Goal: Task Accomplishment & Management: Use online tool/utility

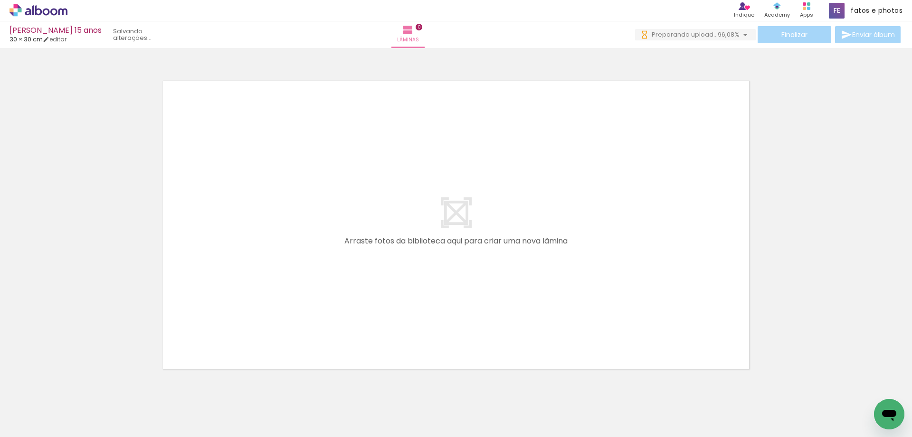
scroll to position [0, 2841]
click at [732, 38] on span "98,11%" at bounding box center [731, 34] width 18 height 9
click at [890, 415] on icon "Abrir janela de mensagens" at bounding box center [890, 415] width 14 height 11
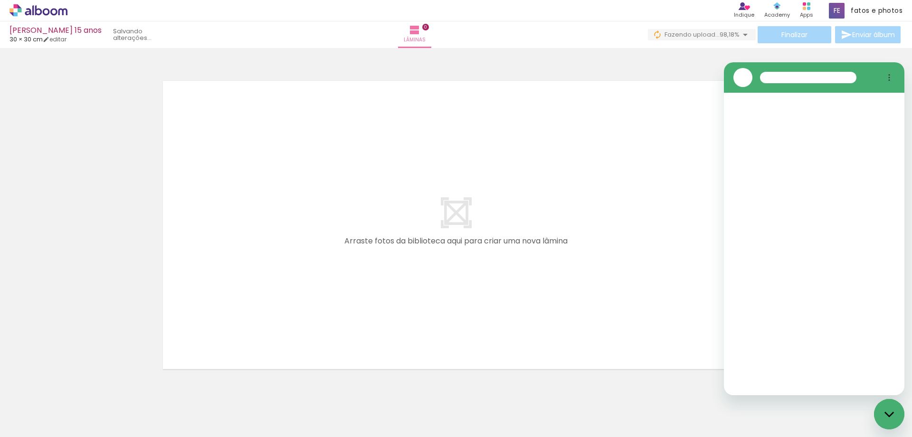
scroll to position [0, 0]
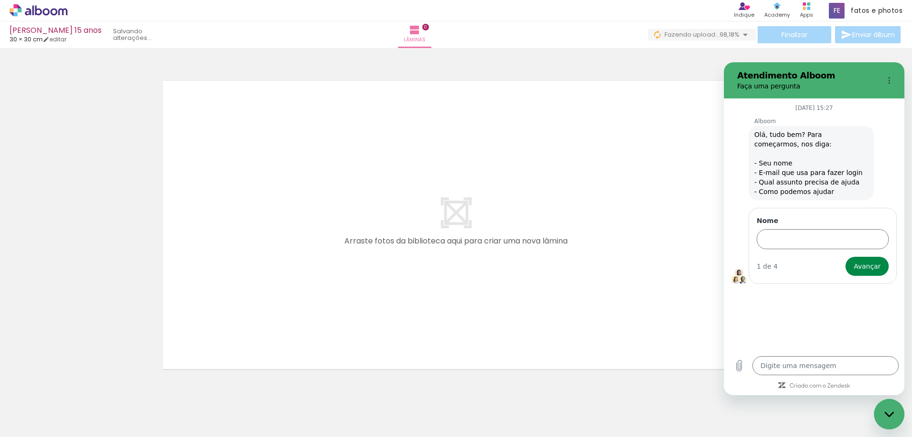
click at [698, 60] on div at bounding box center [456, 212] width 912 height 323
click at [698, 200] on quentale-layouter at bounding box center [456, 225] width 597 height 298
click at [892, 419] on div "Fechar janela de mensagens" at bounding box center [889, 414] width 29 height 29
type textarea "x"
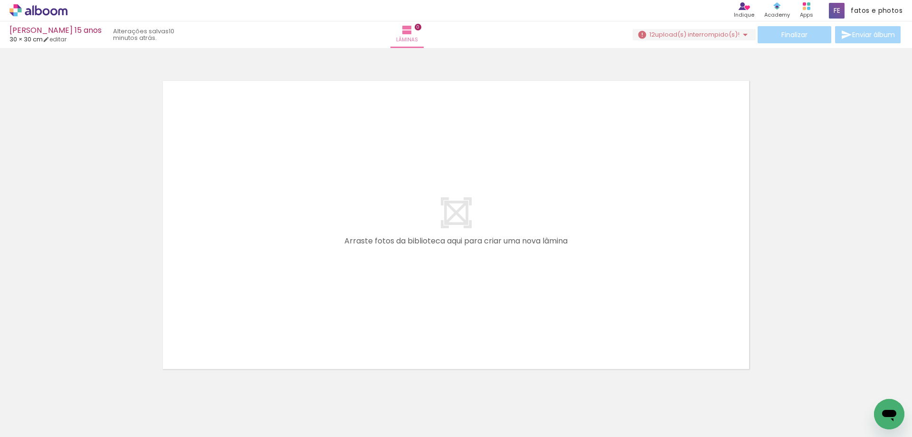
scroll to position [0, 2826]
click at [700, 31] on span "upload(s) interrompido(s)!" at bounding box center [697, 34] width 85 height 9
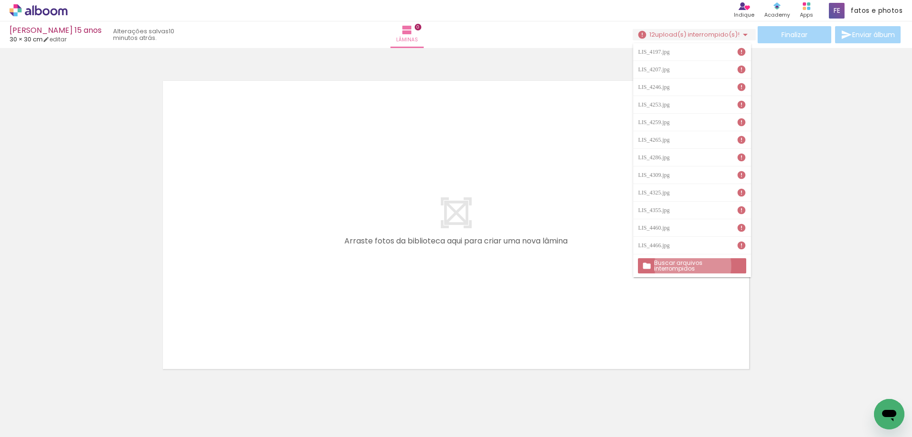
click at [0, 0] on slot "Buscar arquivos interrompidos" at bounding box center [0, 0] width 0 height 0
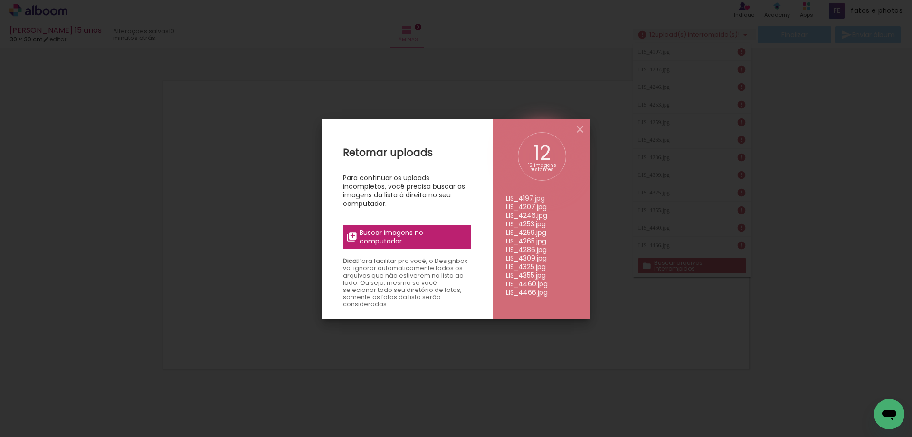
click at [375, 238] on span "Buscar imagens no computador" at bounding box center [413, 236] width 106 height 17
click at [0, 0] on input "file" at bounding box center [0, 0] width 0 height 0
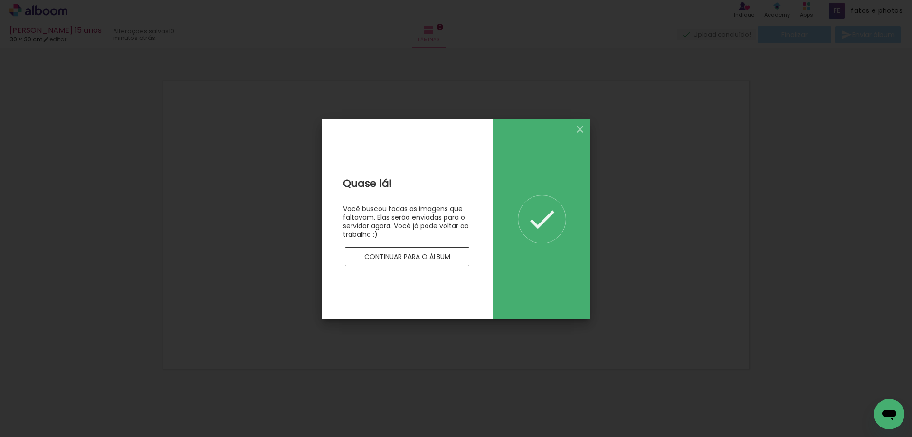
click at [0, 0] on slot "Continuar para o álbum" at bounding box center [0, 0] width 0 height 0
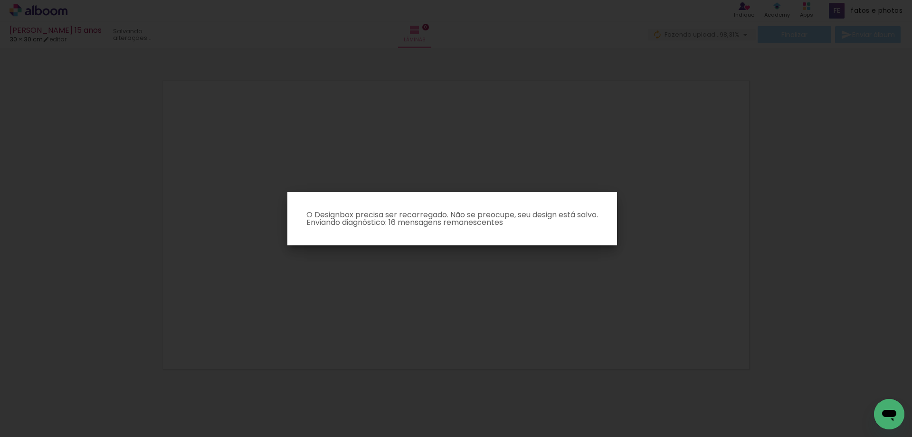
scroll to position [0, 0]
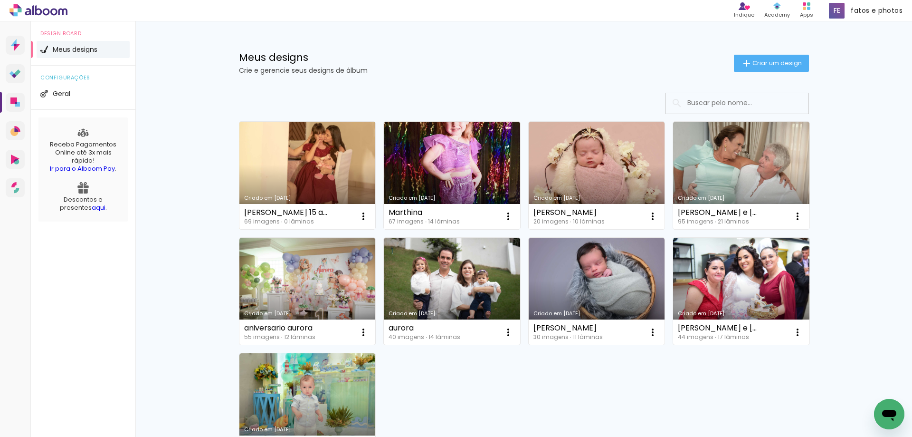
click at [266, 154] on link "Criado em [DATE]" at bounding box center [308, 175] width 136 height 107
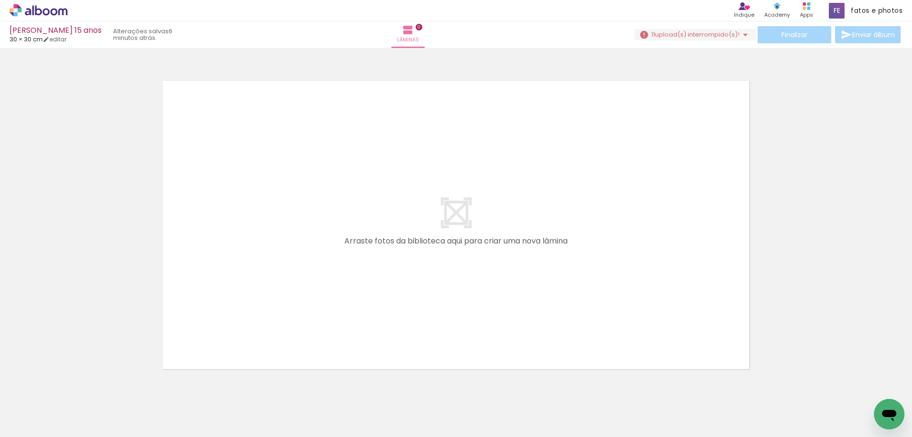
scroll to position [0, 2841]
click at [685, 32] on span "upload(s) interrompido(s)!" at bounding box center [697, 34] width 85 height 9
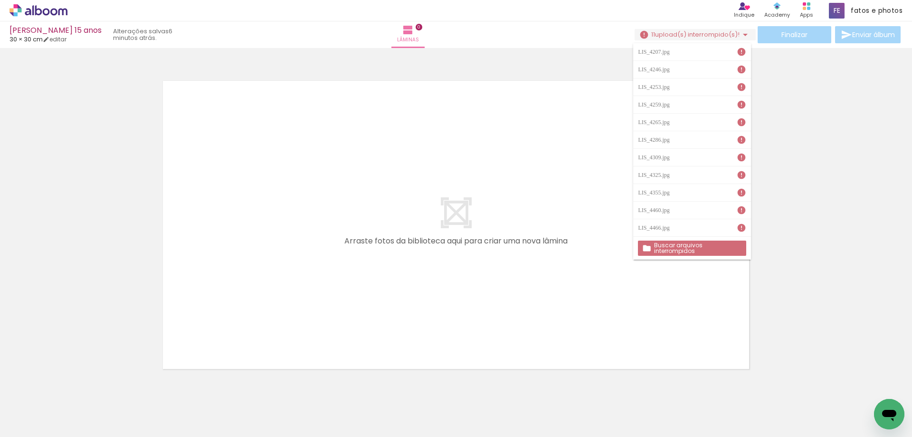
click at [739, 52] on iron-icon at bounding box center [742, 52] width 10 height 10
click at [0, 0] on slot "Buscar arquivos interrompidos" at bounding box center [0, 0] width 0 height 0
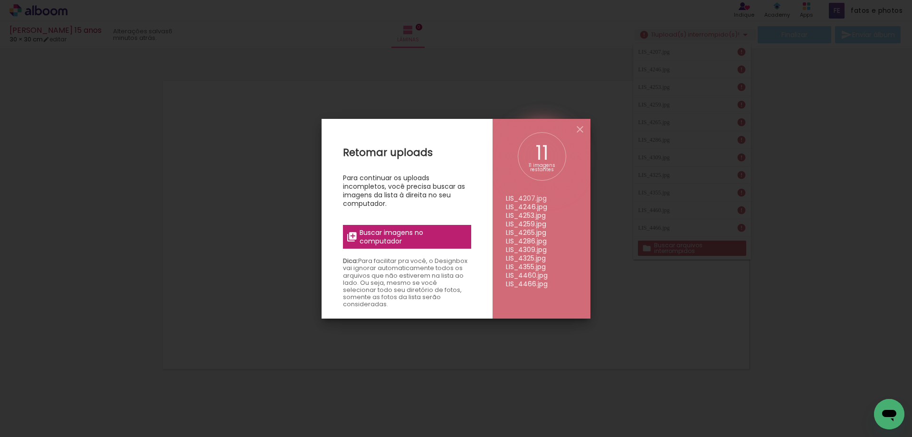
click at [402, 235] on span "Buscar imagens no computador" at bounding box center [413, 236] width 106 height 17
click at [0, 0] on input "file" at bounding box center [0, 0] width 0 height 0
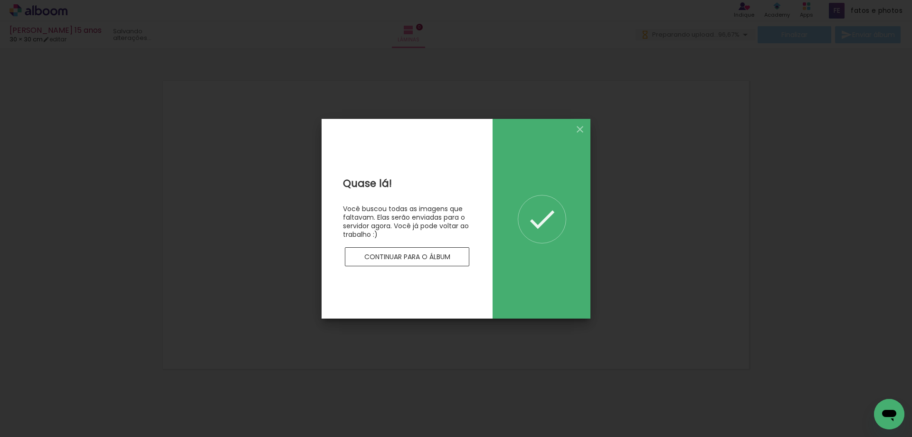
scroll to position [0, 0]
click at [0, 0] on slot "Continuar para o álbum" at bounding box center [0, 0] width 0 height 0
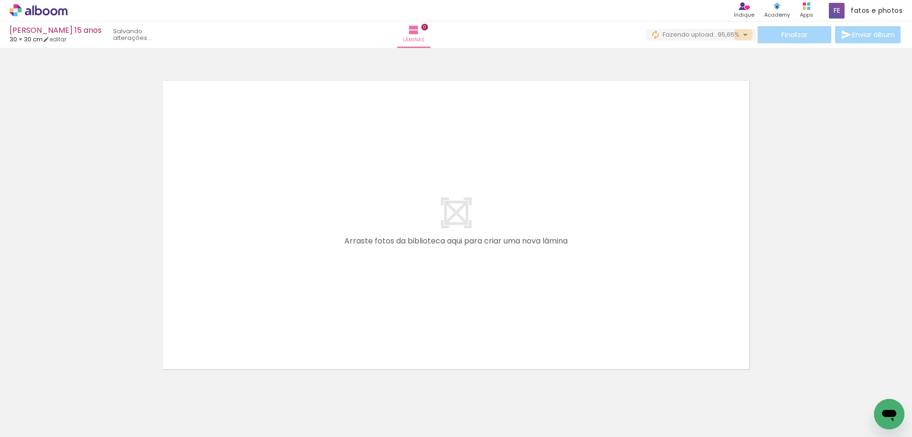
click at [740, 35] on iron-icon at bounding box center [745, 34] width 11 height 11
click at [743, 35] on iron-icon at bounding box center [745, 34] width 11 height 11
click at [534, 411] on div at bounding box center [521, 404] width 47 height 31
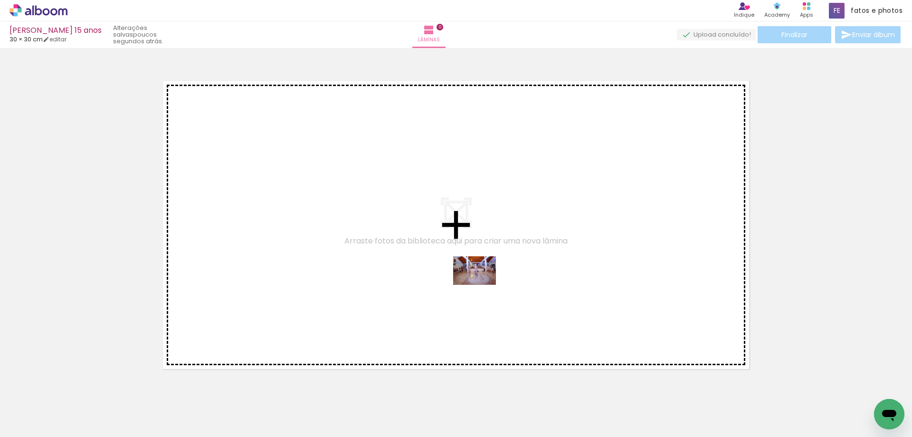
drag, startPoint x: 534, startPoint y: 411, endPoint x: 476, endPoint y: 279, distance: 144.5
click at [476, 279] on quentale-workspace at bounding box center [456, 218] width 912 height 437
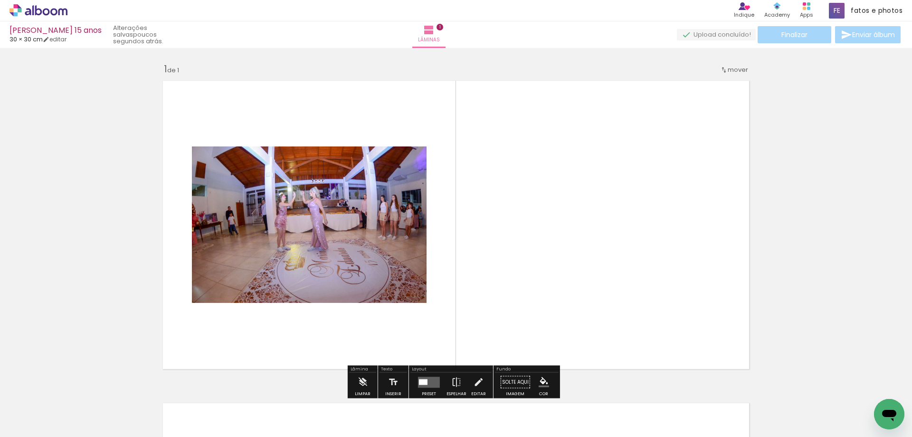
scroll to position [12, 0]
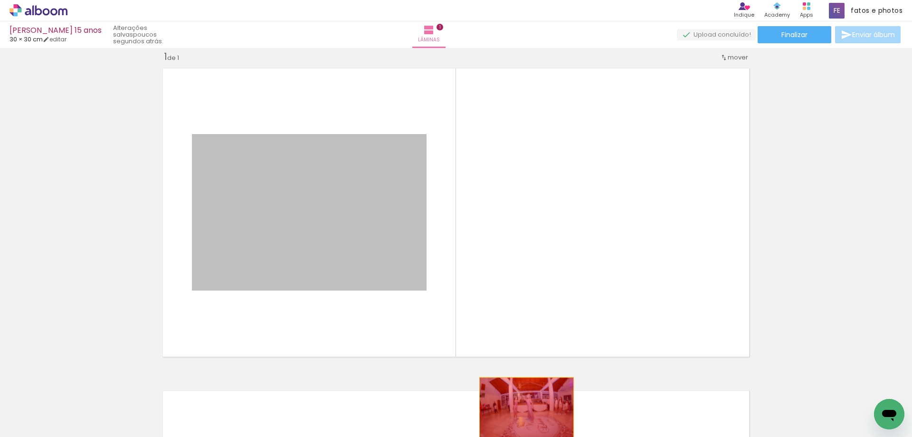
drag, startPoint x: 345, startPoint y: 232, endPoint x: 523, endPoint y: 409, distance: 250.7
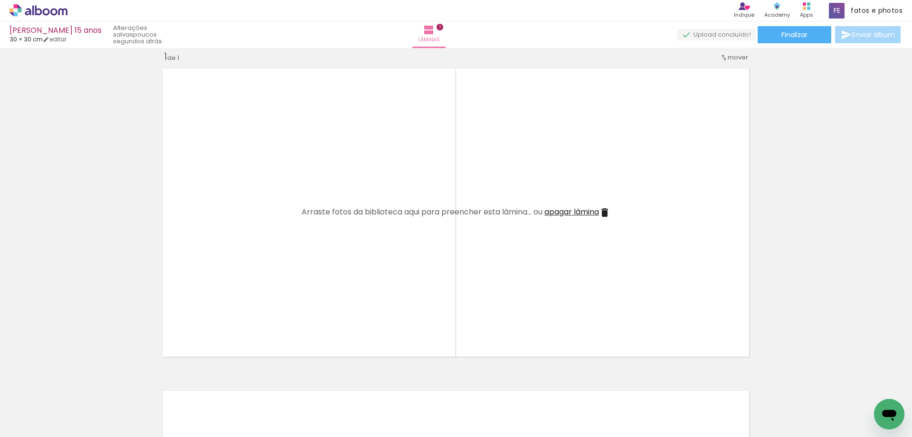
click at [36, 409] on input "Todas as fotos" at bounding box center [27, 408] width 36 height 8
click at [0, 0] on slot "Não utilizadas" at bounding box center [0, 0] width 0 height 0
type input "Não utilizadas"
click at [321, 409] on div at bounding box center [332, 404] width 47 height 31
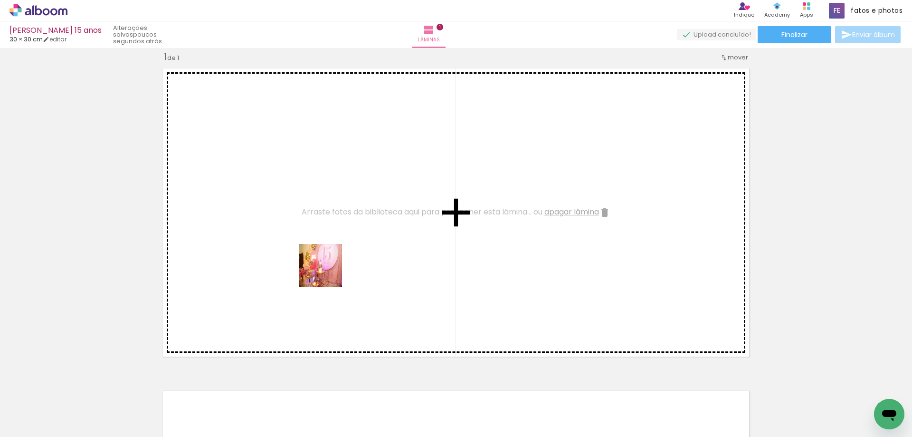
drag, startPoint x: 335, startPoint y: 410, endPoint x: 327, endPoint y: 253, distance: 157.0
click at [327, 253] on quentale-workspace at bounding box center [456, 218] width 912 height 437
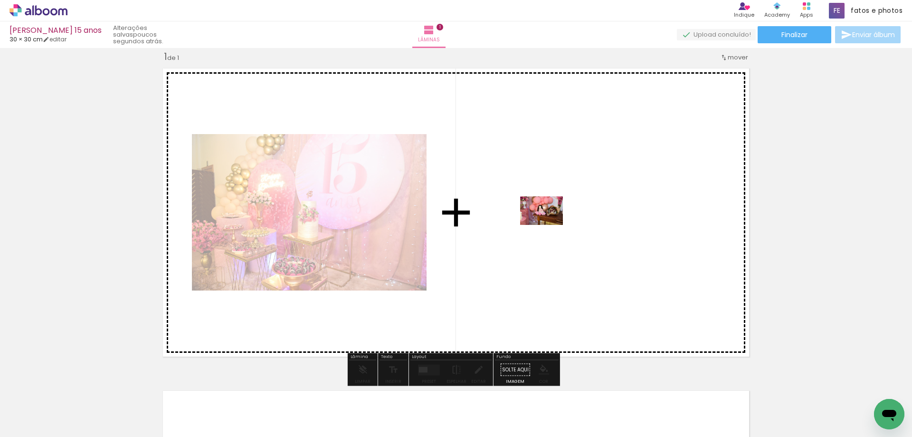
drag, startPoint x: 339, startPoint y: 414, endPoint x: 549, endPoint y: 225, distance: 283.0
click at [549, 225] on quentale-workspace at bounding box center [456, 218] width 912 height 437
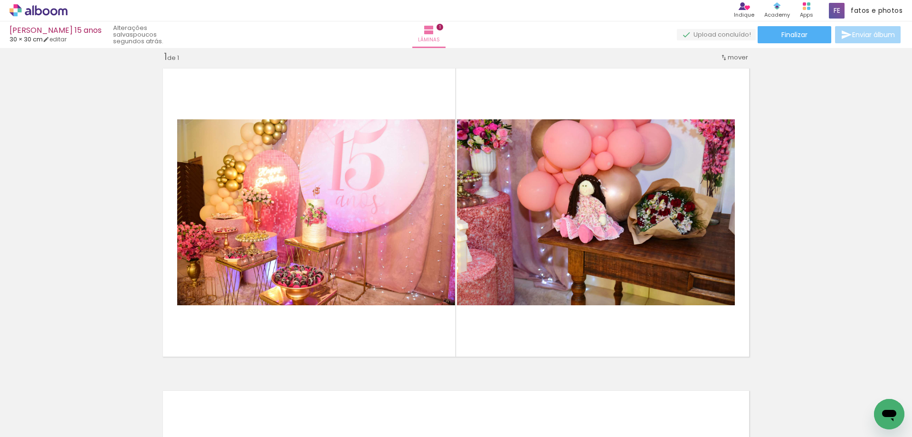
scroll to position [0, 2397]
click at [480, 412] on div at bounding box center [466, 404] width 47 height 31
click at [46, 428] on span "Adicionar Fotos" at bounding box center [33, 431] width 29 height 10
click at [0, 0] on input "file" at bounding box center [0, 0] width 0 height 0
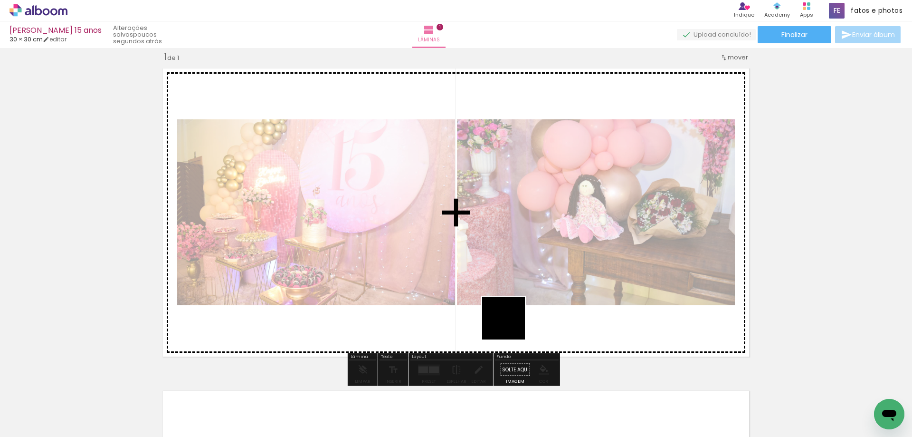
drag, startPoint x: 474, startPoint y: 417, endPoint x: 516, endPoint y: 315, distance: 110.2
click at [516, 315] on quentale-workspace at bounding box center [456, 218] width 912 height 437
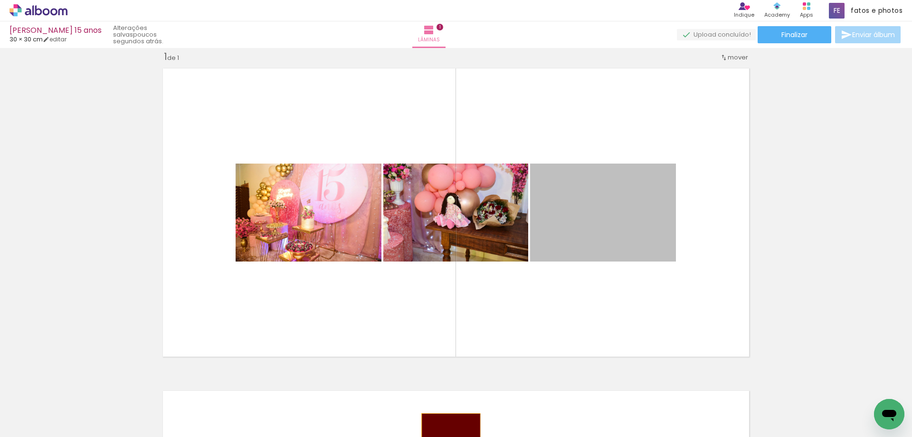
drag, startPoint x: 581, startPoint y: 230, endPoint x: 448, endPoint y: 433, distance: 242.9
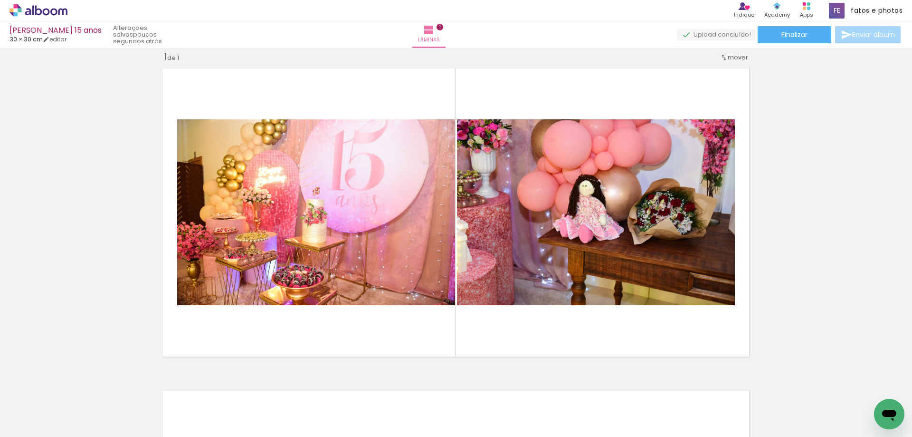
scroll to position [0, 0]
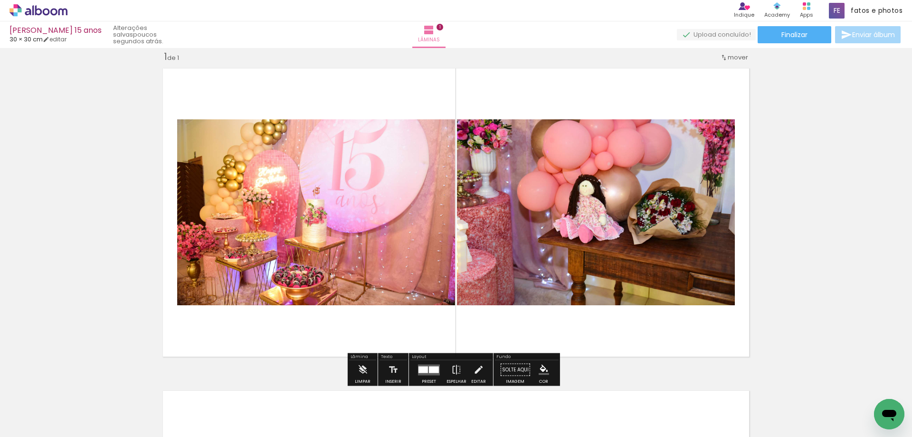
click at [424, 371] on div at bounding box center [424, 369] width 10 height 7
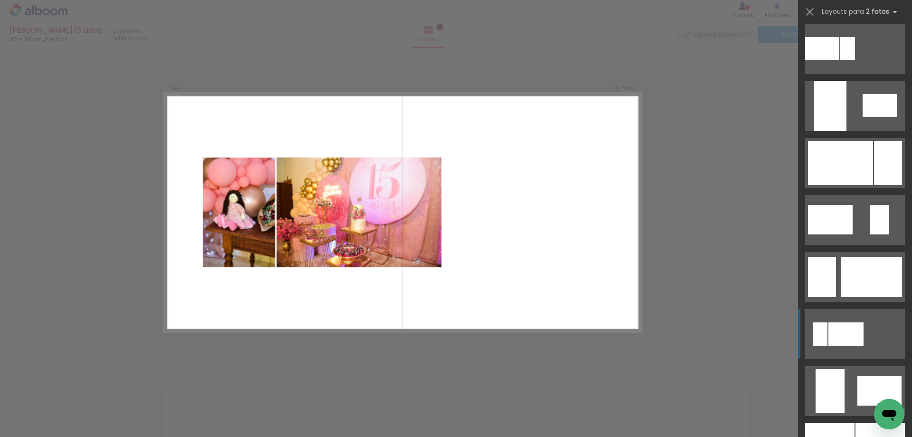
scroll to position [1948, 0]
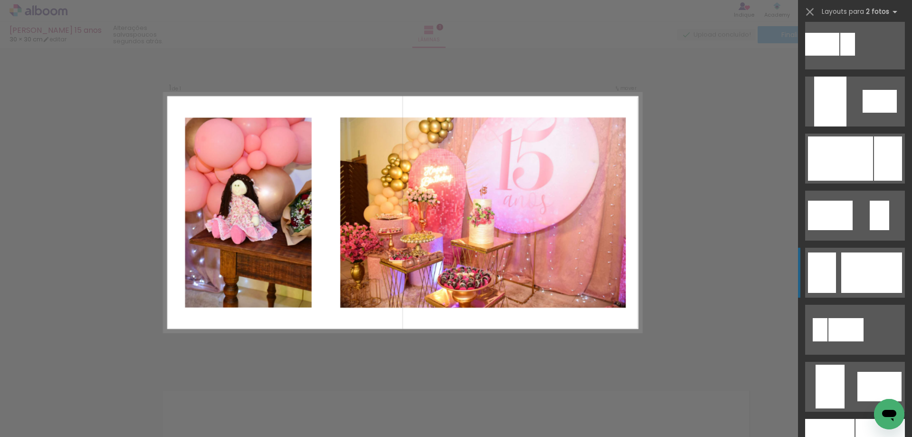
click at [853, 268] on div at bounding box center [872, 272] width 61 height 40
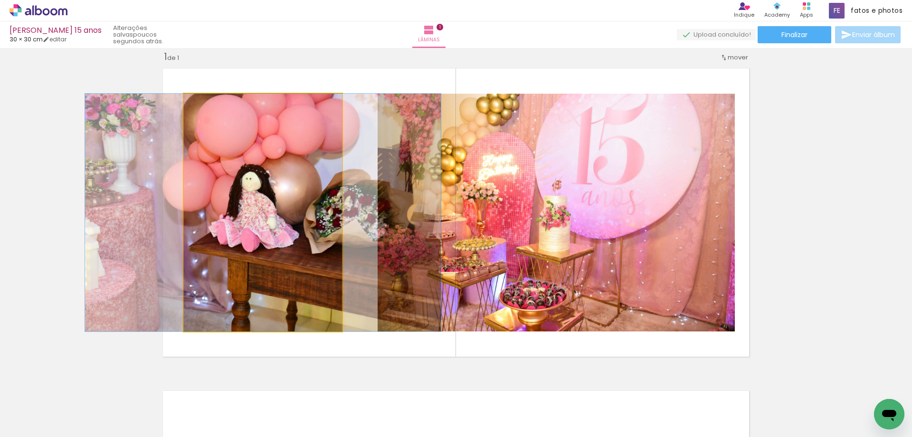
click at [295, 248] on quentale-photo at bounding box center [263, 213] width 158 height 238
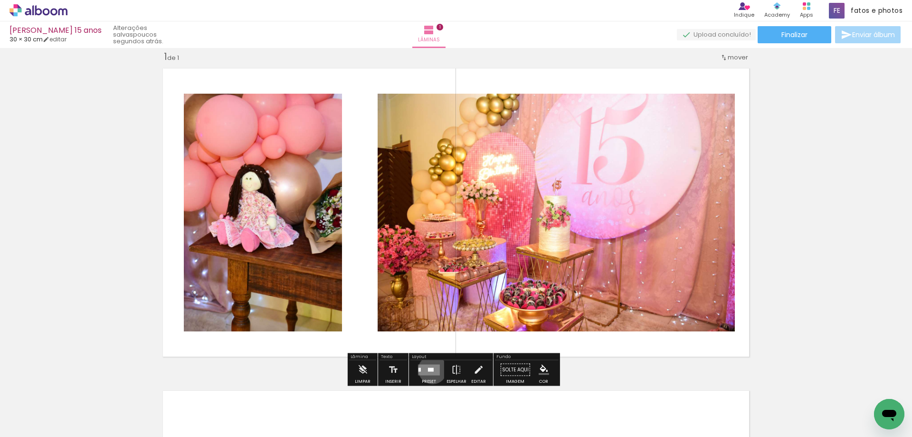
click at [431, 369] on div at bounding box center [431, 369] width 6 height 4
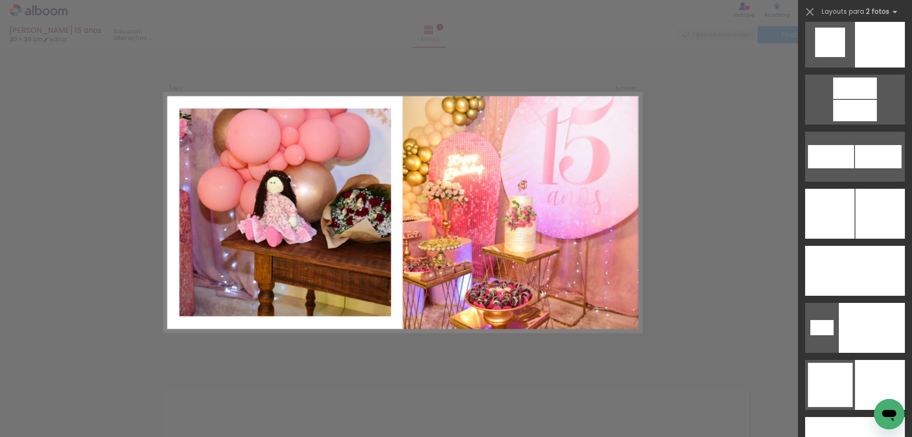
scroll to position [2927, 0]
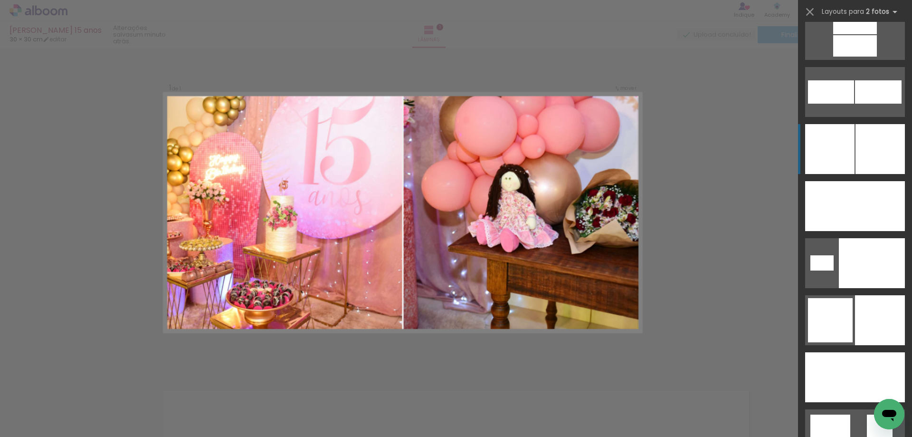
click at [864, 141] on div at bounding box center [880, 149] width 49 height 50
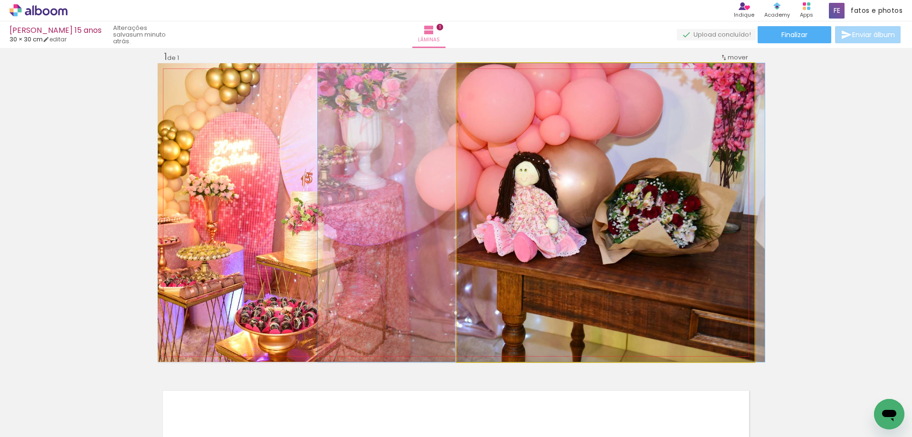
drag, startPoint x: 589, startPoint y: 254, endPoint x: 525, endPoint y: 263, distance: 64.8
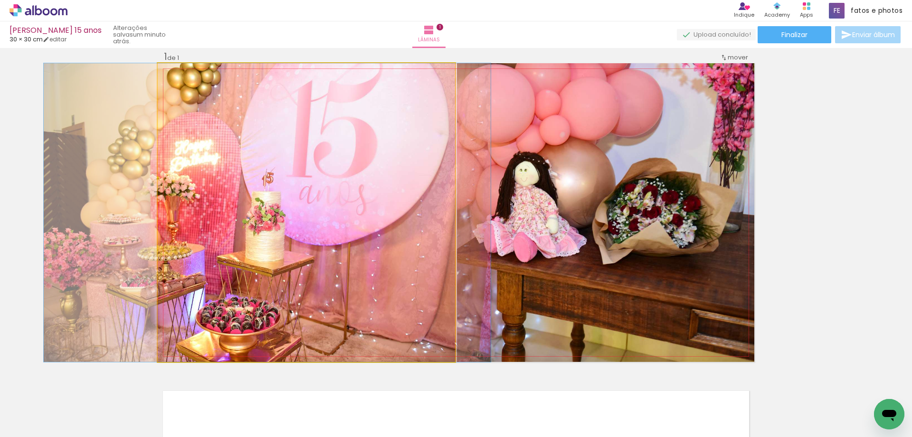
drag, startPoint x: 372, startPoint y: 228, endPoint x: 333, endPoint y: 230, distance: 39.1
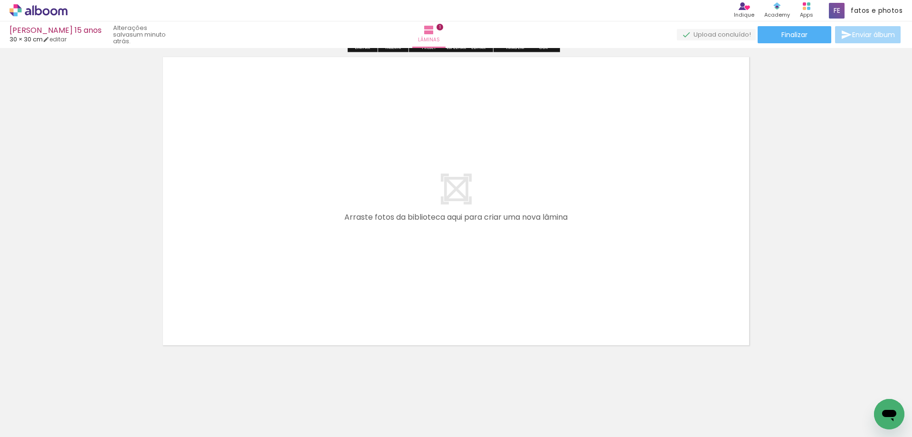
scroll to position [352, 0]
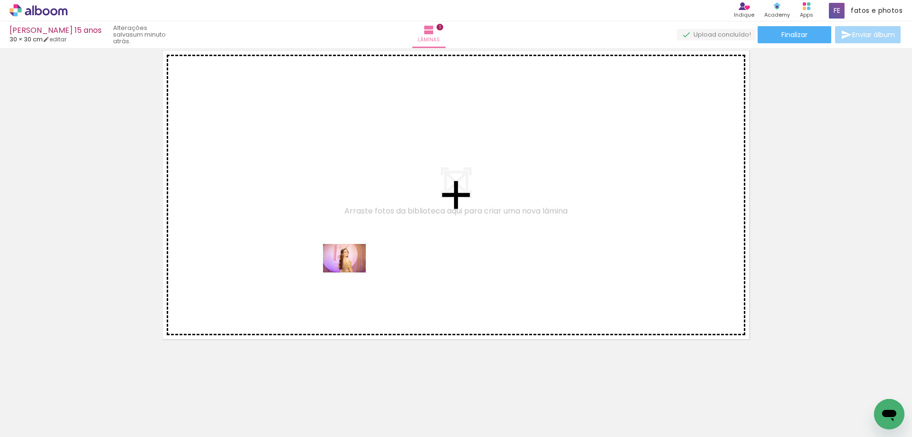
drag, startPoint x: 286, startPoint y: 378, endPoint x: 352, endPoint y: 272, distance: 124.5
click at [352, 272] on quentale-workspace at bounding box center [456, 218] width 912 height 437
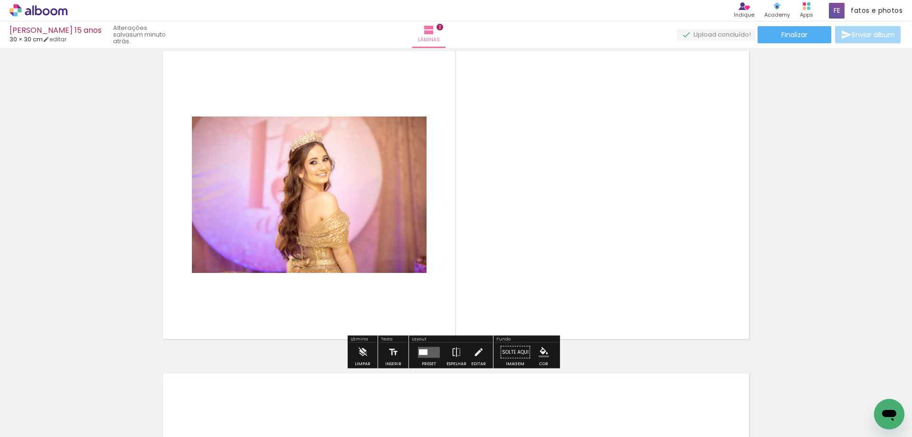
scroll to position [335, 0]
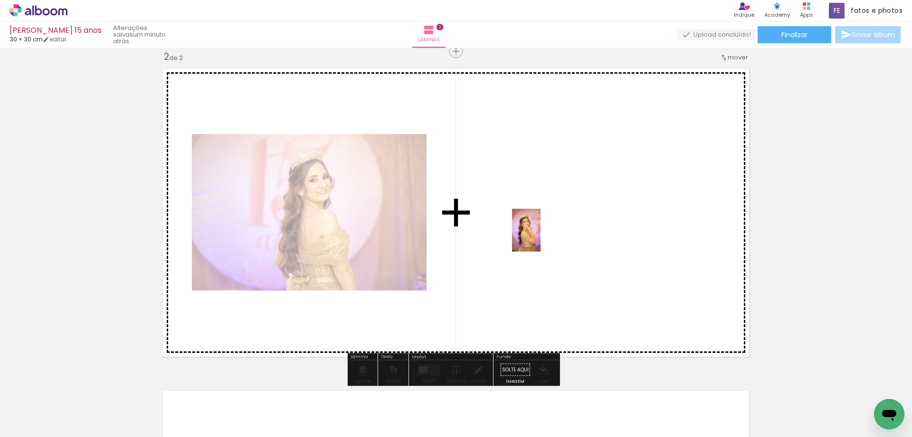
drag, startPoint x: 264, startPoint y: 412, endPoint x: 541, endPoint y: 237, distance: 327.2
click at [541, 237] on quentale-workspace at bounding box center [456, 218] width 912 height 437
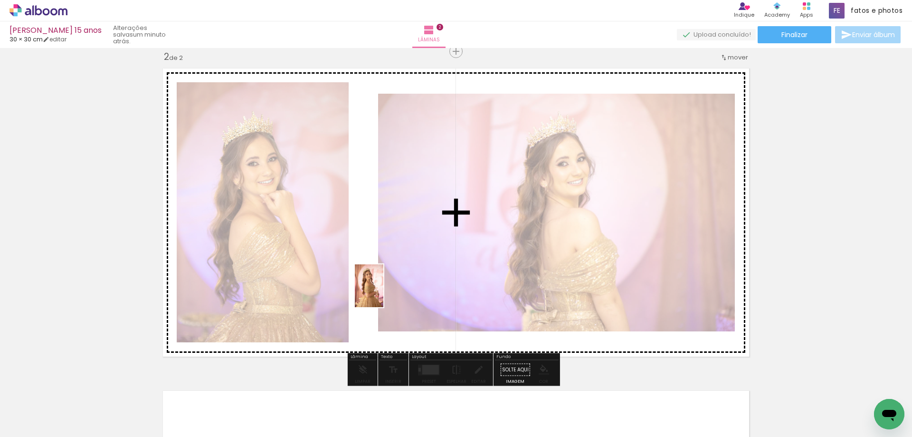
drag, startPoint x: 264, startPoint y: 417, endPoint x: 384, endPoint y: 293, distance: 172.8
click at [384, 293] on quentale-workspace at bounding box center [456, 218] width 912 height 437
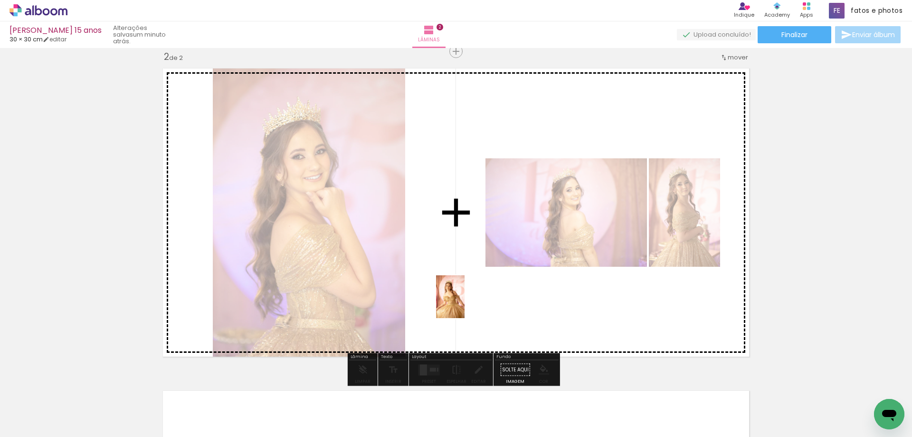
drag, startPoint x: 257, startPoint y: 409, endPoint x: 465, endPoint y: 304, distance: 233.4
click at [465, 304] on quentale-workspace at bounding box center [456, 218] width 912 height 437
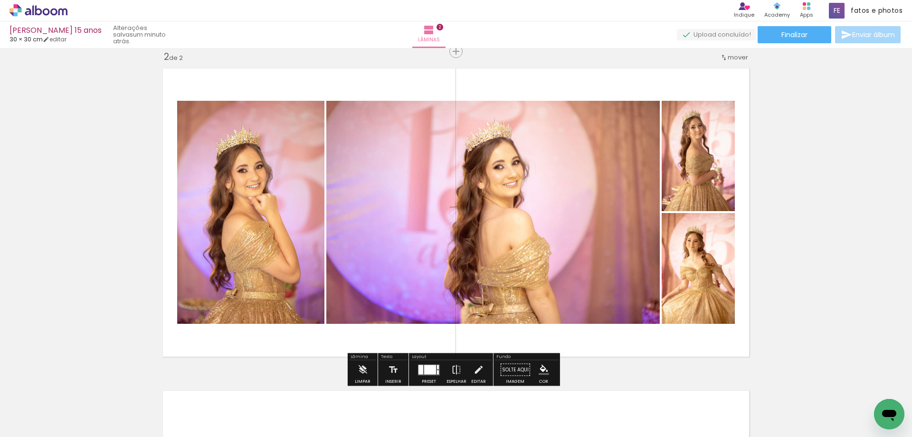
click at [424, 367] on div at bounding box center [430, 370] width 12 height 10
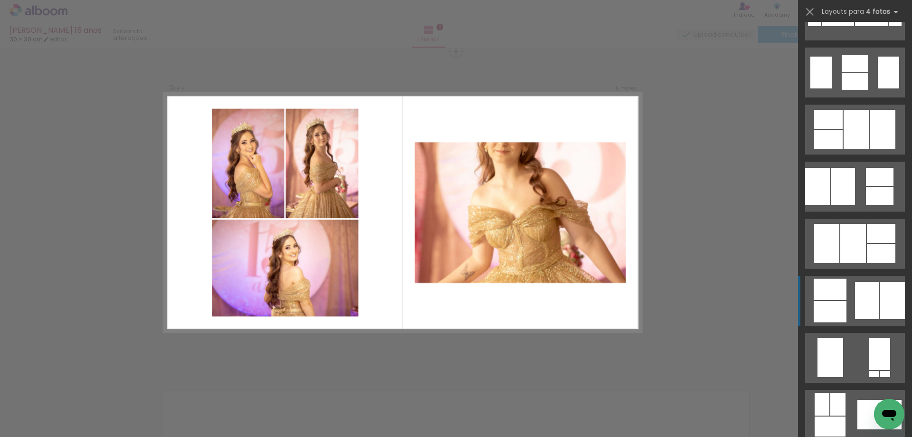
scroll to position [7556, 0]
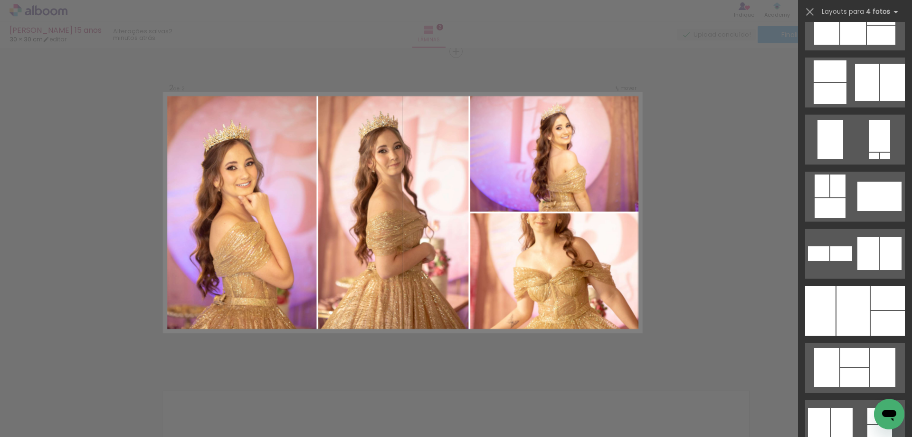
click at [570, 280] on div at bounding box center [556, 272] width 172 height 119
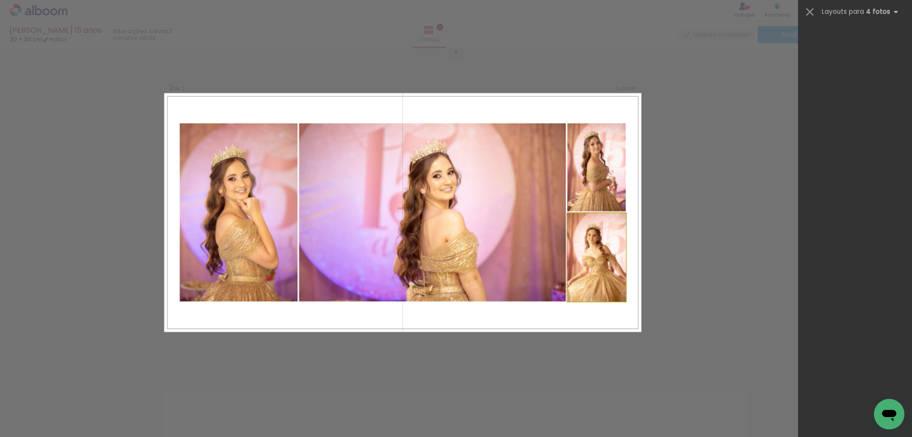
scroll to position [0, 0]
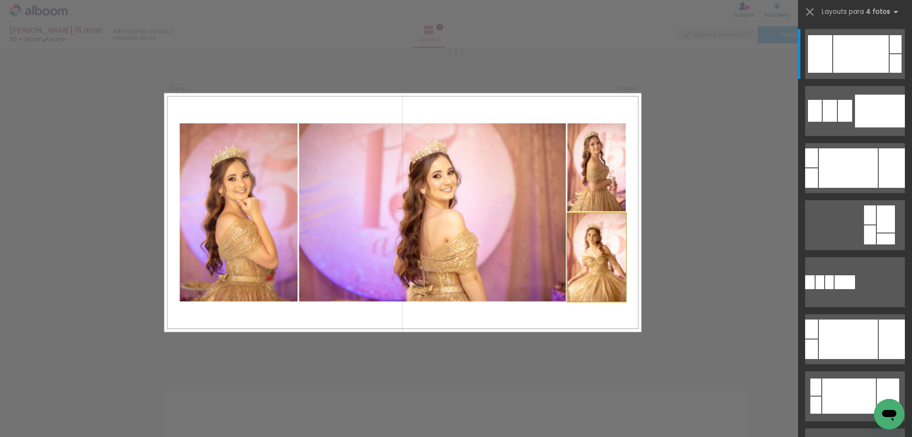
drag, startPoint x: 570, startPoint y: 280, endPoint x: 569, endPoint y: 303, distance: 22.4
click at [569, 303] on quentale-layouter at bounding box center [403, 212] width 478 height 239
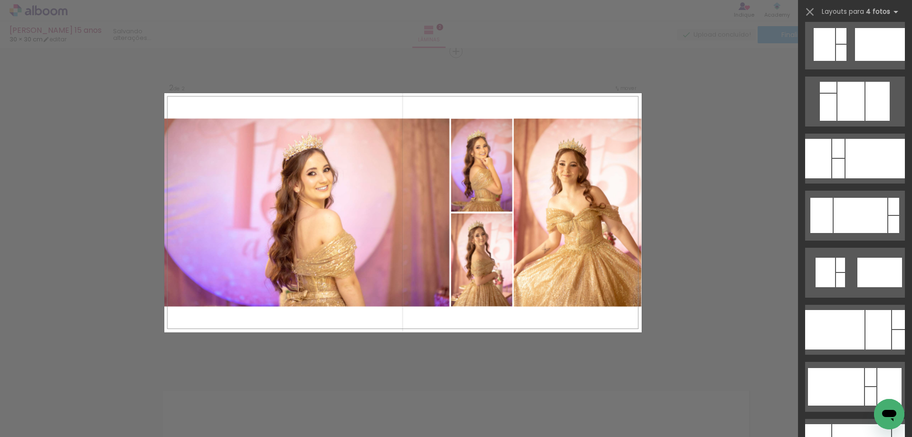
scroll to position [1901, 0]
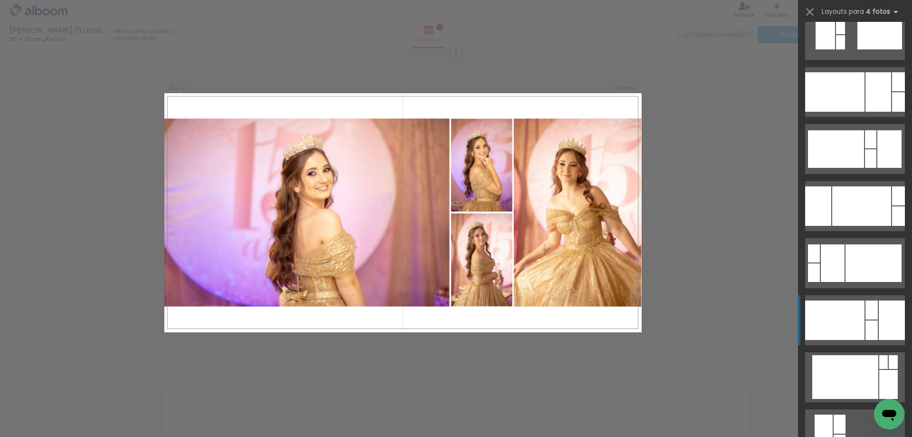
click at [850, 313] on div at bounding box center [835, 319] width 59 height 39
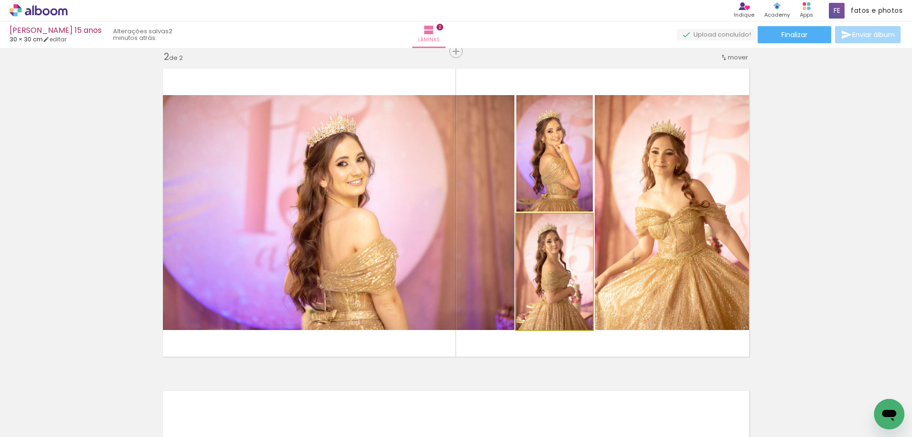
click at [556, 256] on quentale-photo at bounding box center [555, 271] width 77 height 116
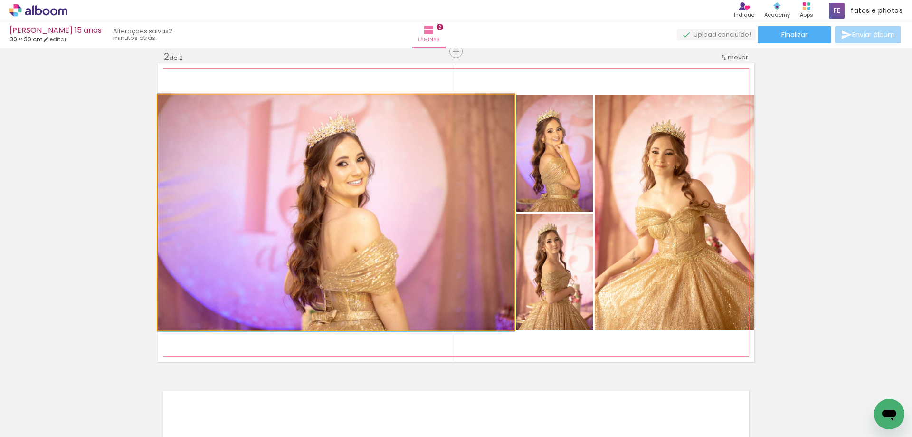
click at [440, 250] on quentale-photo at bounding box center [336, 212] width 357 height 235
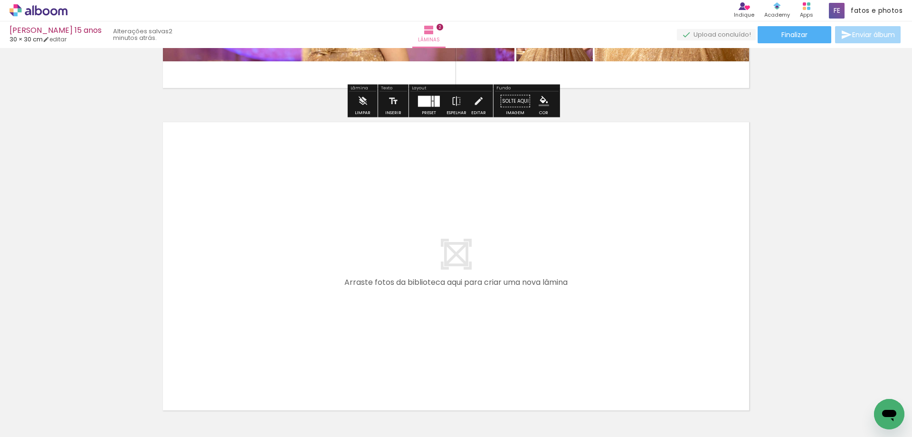
scroll to position [667, 0]
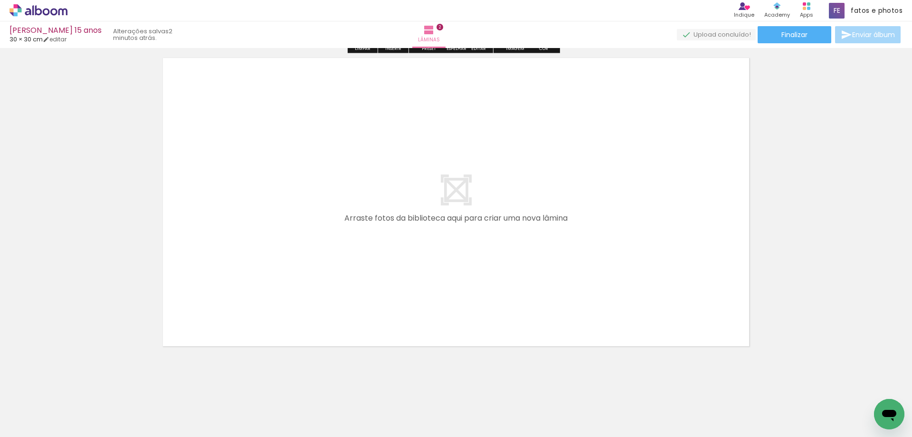
click at [250, 415] on div at bounding box center [254, 404] width 47 height 31
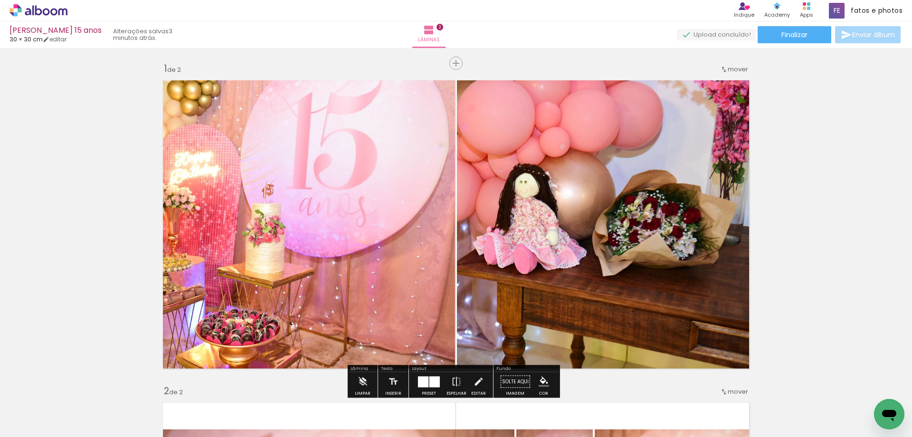
scroll to position [0, 0]
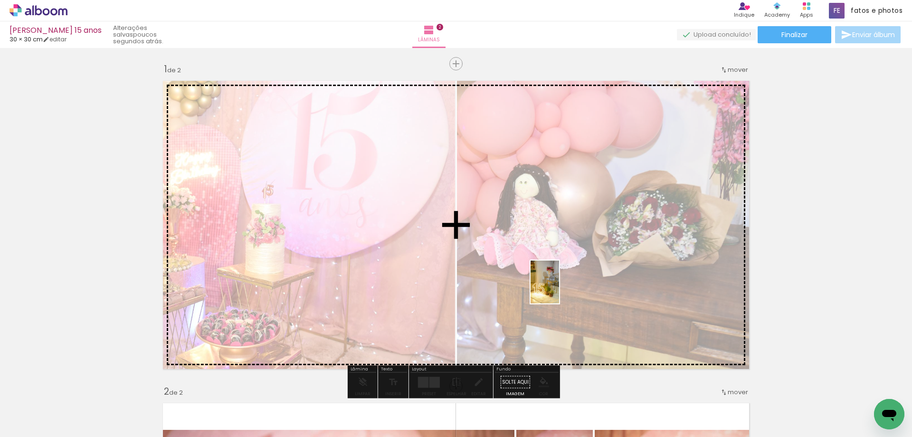
drag, startPoint x: 521, startPoint y: 420, endPoint x: 559, endPoint y: 289, distance: 136.2
click at [559, 289] on quentale-workspace at bounding box center [456, 218] width 912 height 437
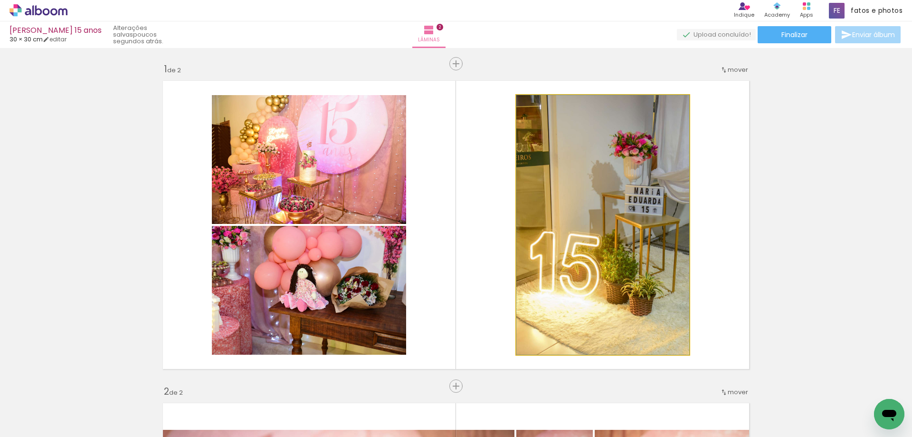
click at [579, 249] on quentale-photo at bounding box center [603, 224] width 173 height 259
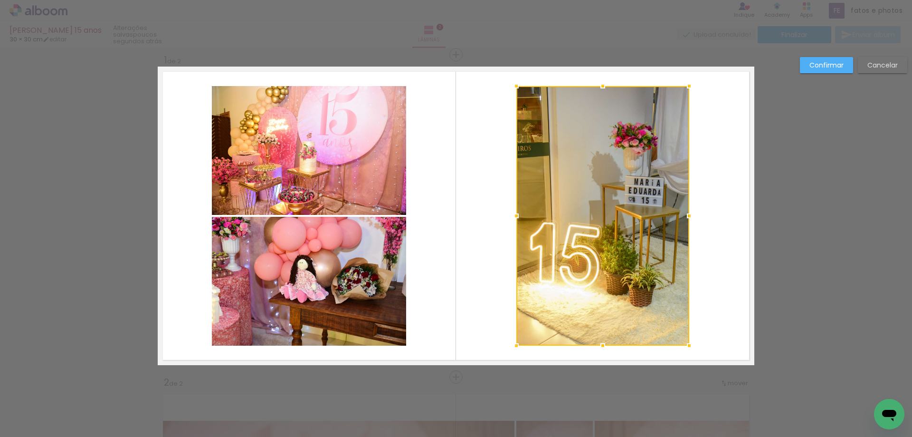
scroll to position [12, 0]
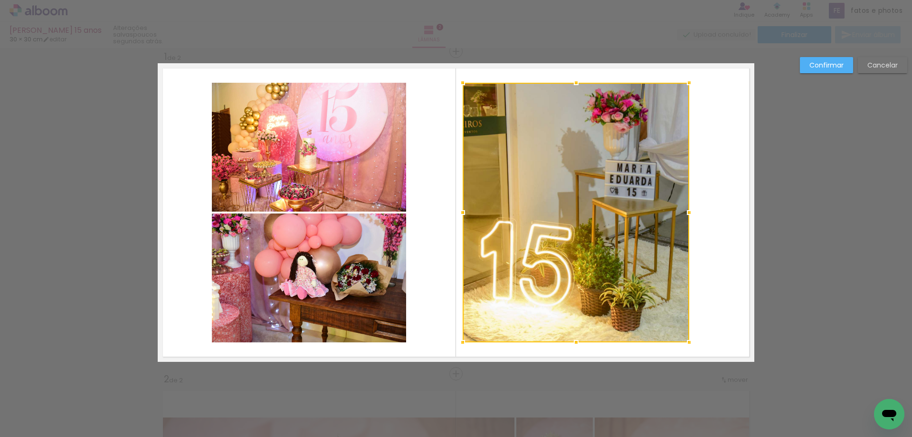
drag, startPoint x: 515, startPoint y: 212, endPoint x: 461, endPoint y: 217, distance: 53.9
click at [461, 217] on div at bounding box center [462, 212] width 19 height 19
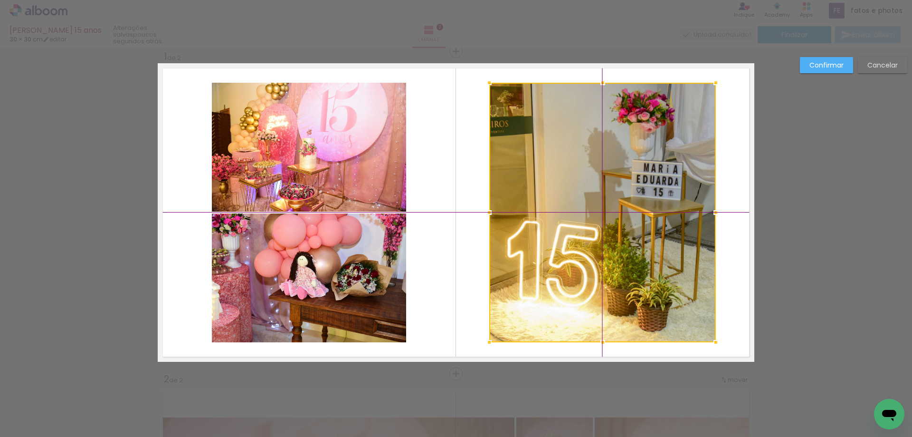
drag, startPoint x: 550, startPoint y: 217, endPoint x: 577, endPoint y: 218, distance: 27.6
click at [577, 218] on div at bounding box center [602, 212] width 227 height 259
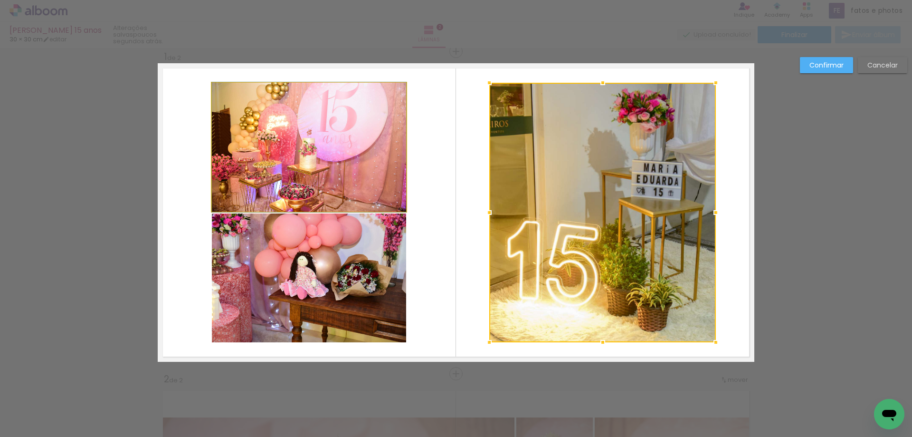
click at [336, 178] on quentale-photo at bounding box center [309, 147] width 194 height 129
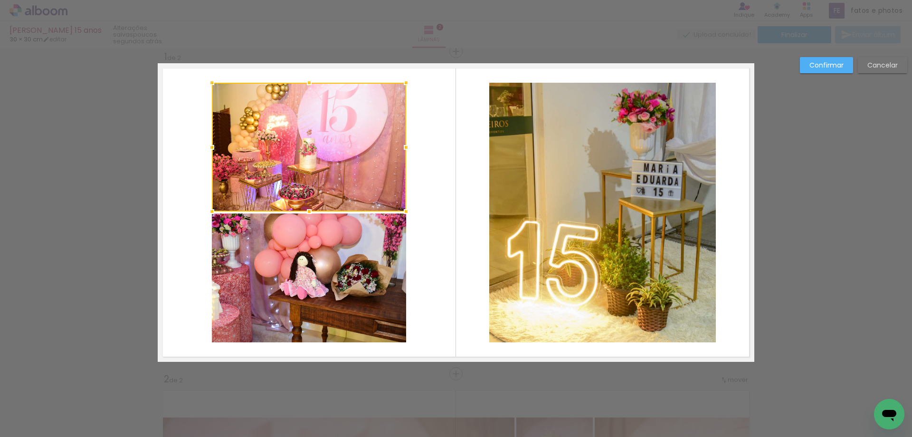
click at [806, 63] on paper-button "Confirmar" at bounding box center [826, 65] width 53 height 16
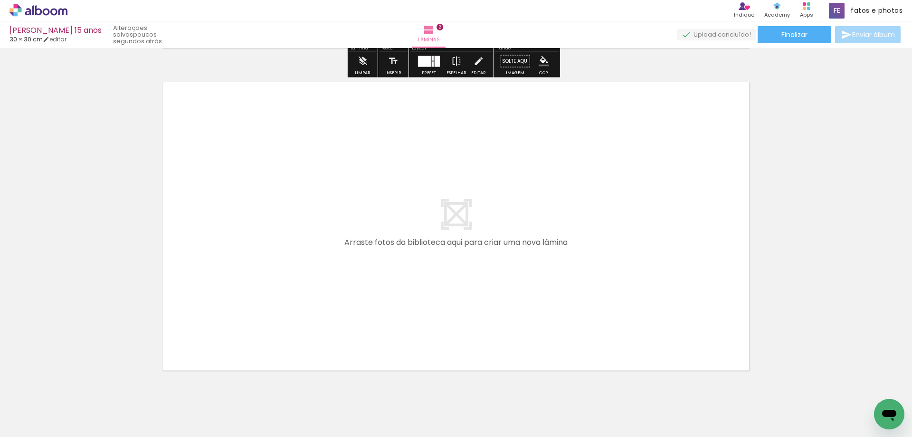
scroll to position [627, 0]
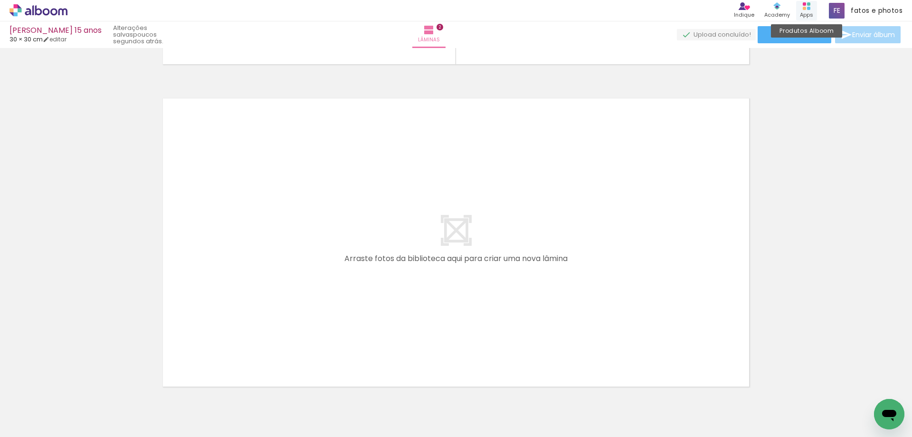
click at [811, 5] on icon at bounding box center [807, 6] width 8 height 8
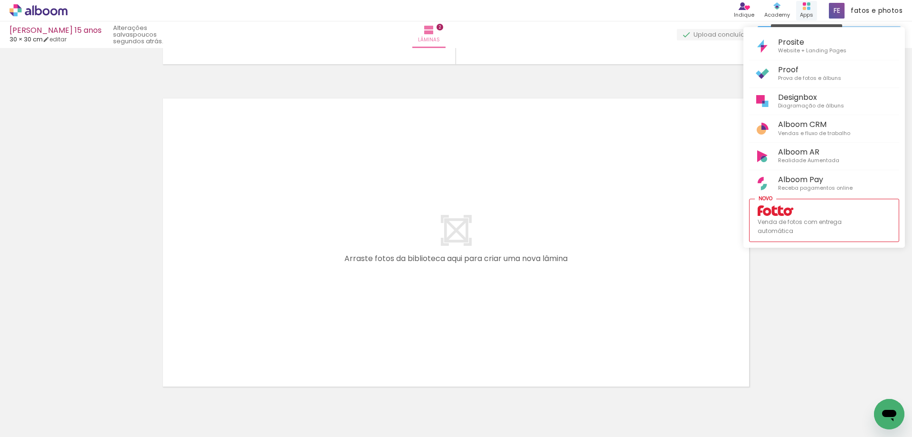
click at [812, 5] on div at bounding box center [456, 218] width 912 height 437
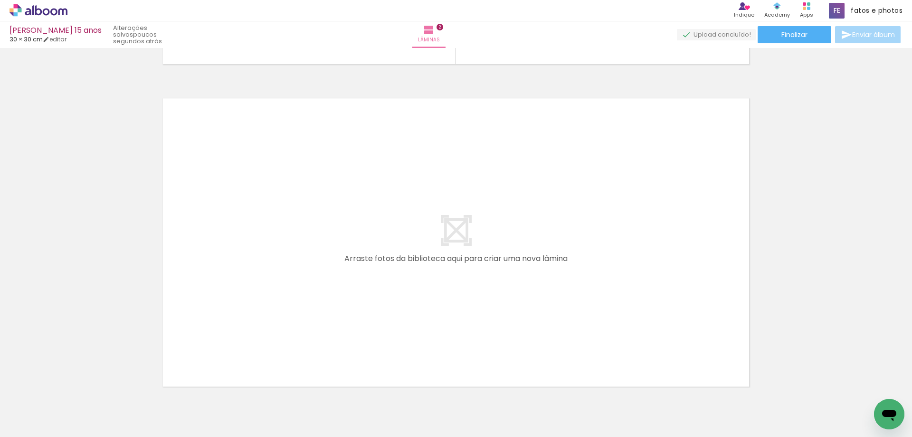
scroll to position [0, 0]
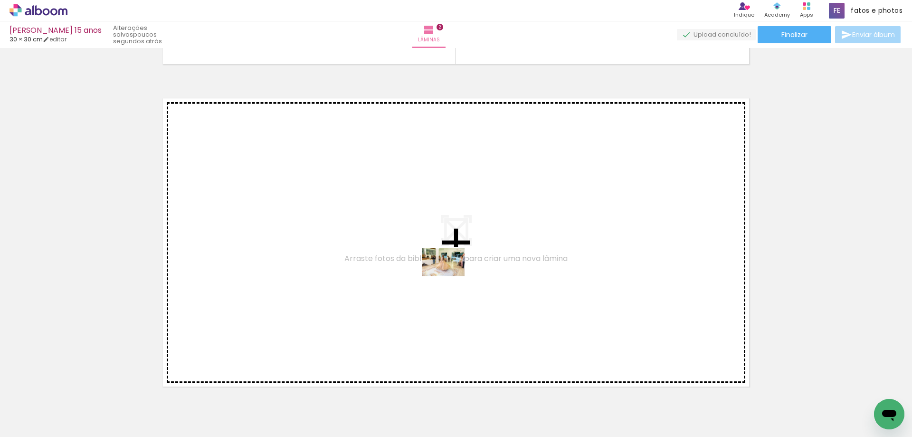
drag, startPoint x: 530, startPoint y: 414, endPoint x: 450, endPoint y: 274, distance: 160.9
click at [450, 274] on quentale-workspace at bounding box center [456, 218] width 912 height 437
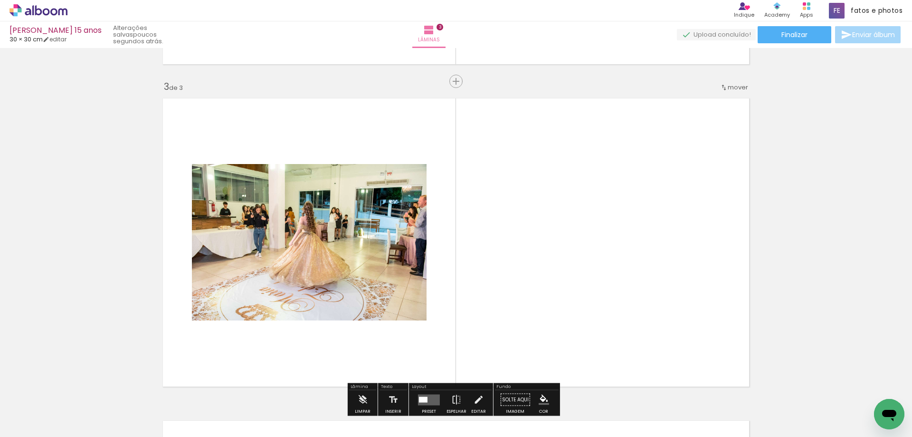
scroll to position [657, 0]
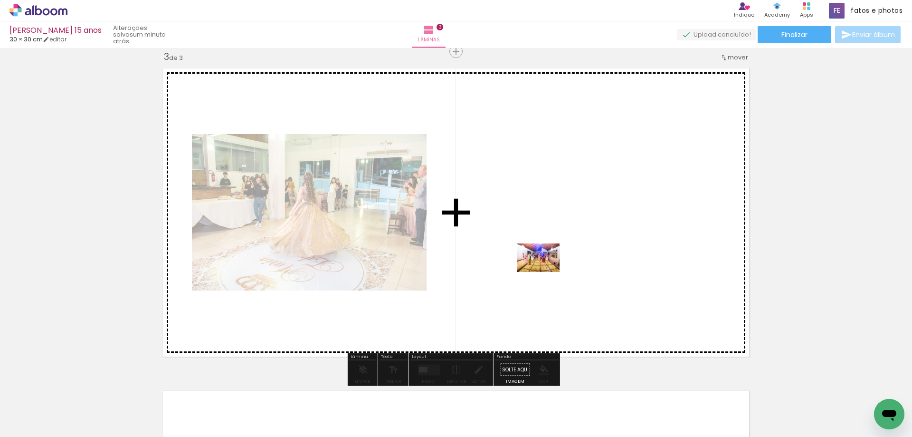
drag, startPoint x: 419, startPoint y: 414, endPoint x: 546, endPoint y: 272, distance: 190.5
click at [546, 272] on quentale-workspace at bounding box center [456, 218] width 912 height 437
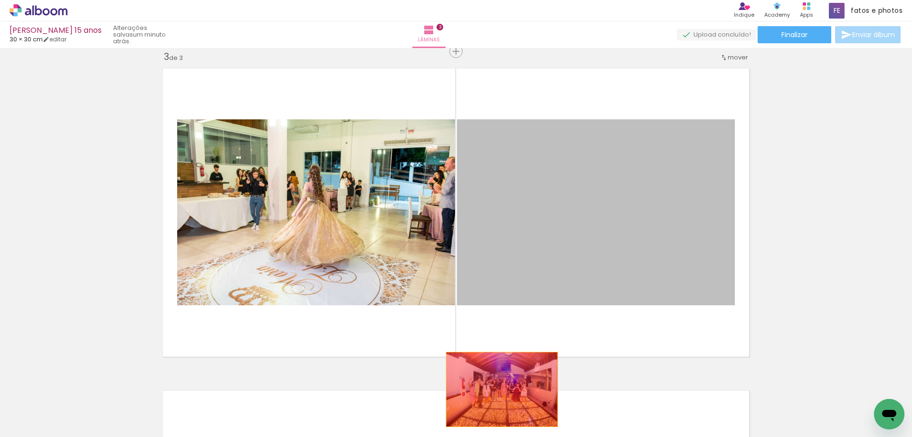
drag, startPoint x: 566, startPoint y: 255, endPoint x: 482, endPoint y: 393, distance: 161.7
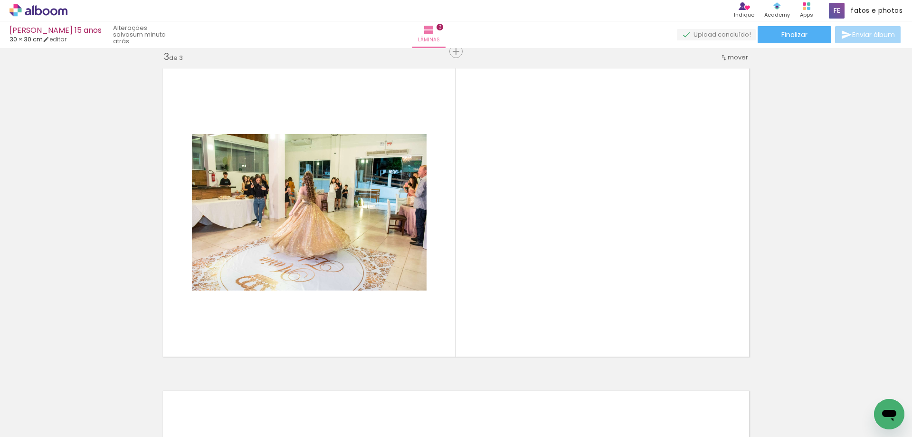
click at [530, 411] on div at bounding box center [521, 404] width 47 height 31
click at [475, 415] on div at bounding box center [467, 404] width 47 height 31
click at [377, 413] on div at bounding box center [361, 404] width 47 height 31
click at [323, 415] on div at bounding box center [308, 404] width 47 height 31
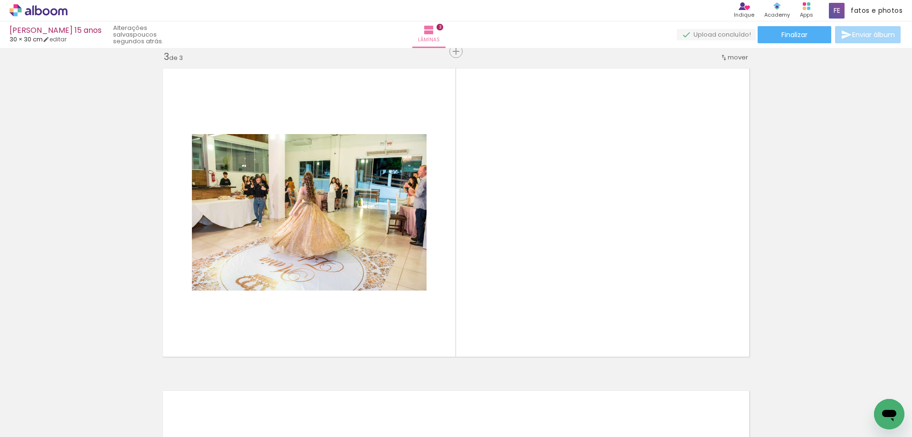
click at [253, 411] on div at bounding box center [254, 404] width 47 height 31
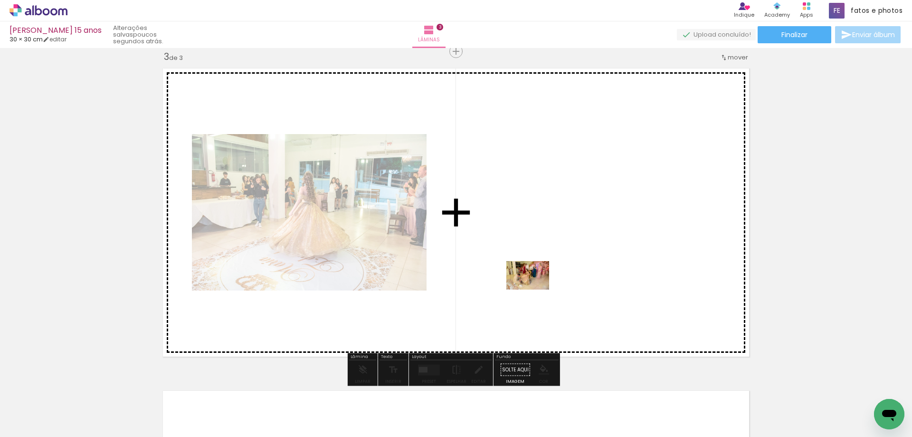
drag, startPoint x: 331, startPoint y: 412, endPoint x: 558, endPoint y: 278, distance: 263.3
click at [558, 278] on quentale-workspace at bounding box center [456, 218] width 912 height 437
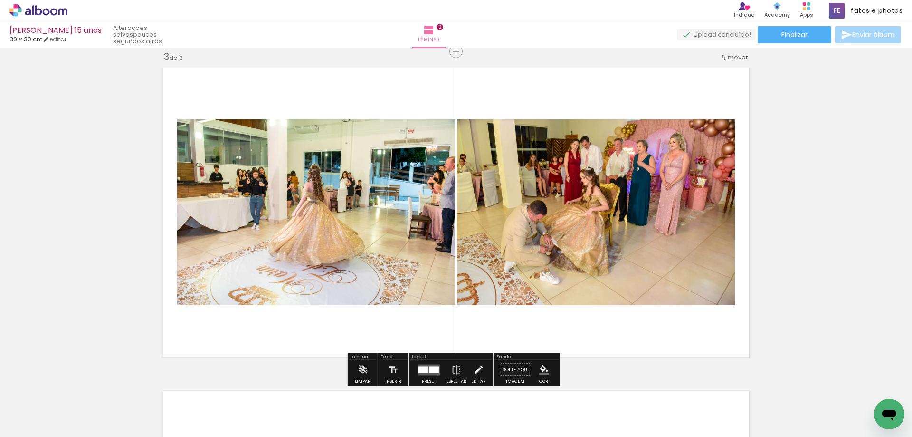
click at [430, 370] on div at bounding box center [434, 369] width 10 height 7
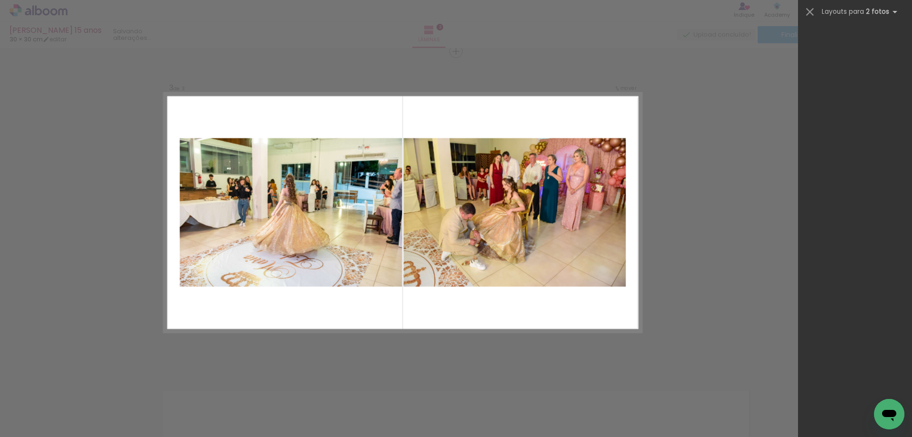
scroll to position [0, 0]
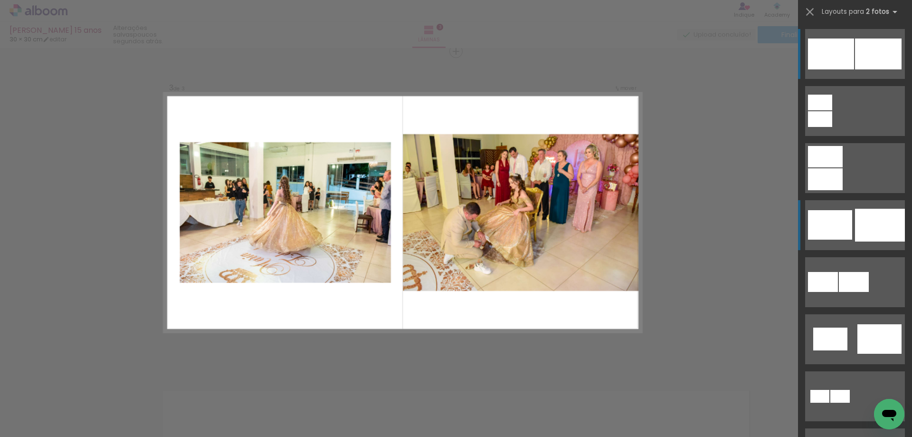
click at [882, 234] on div at bounding box center [880, 225] width 50 height 33
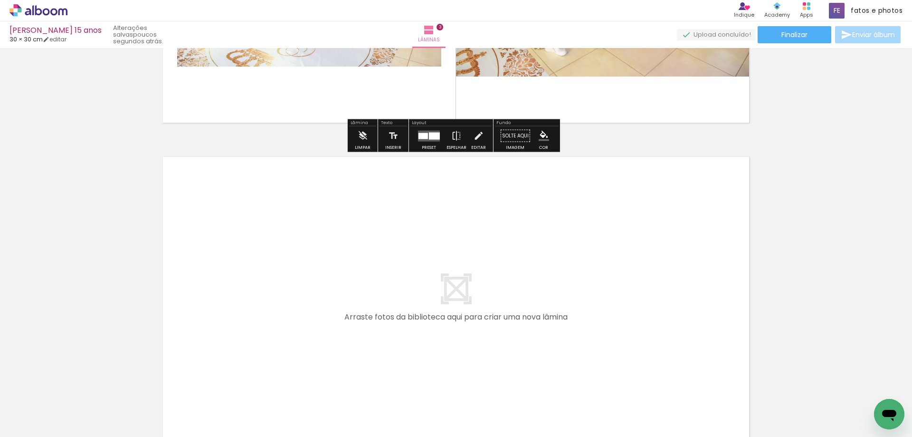
scroll to position [894, 0]
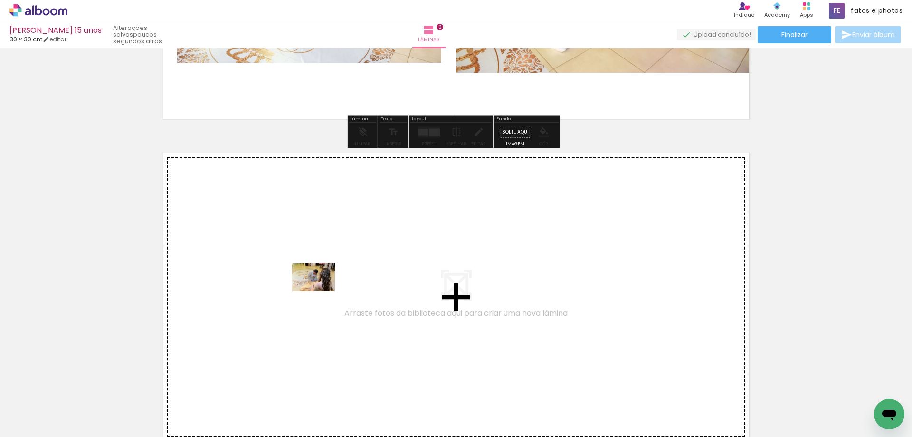
drag, startPoint x: 335, startPoint y: 404, endPoint x: 321, endPoint y: 288, distance: 116.3
click at [321, 288] on quentale-workspace at bounding box center [456, 218] width 912 height 437
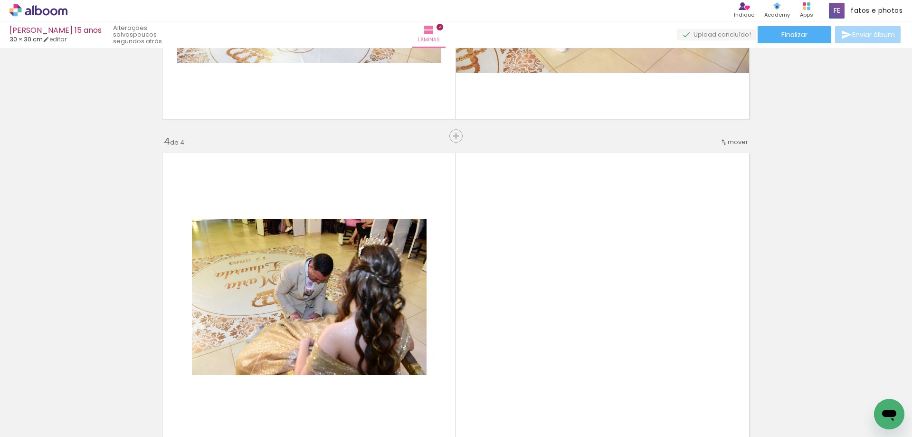
scroll to position [979, 0]
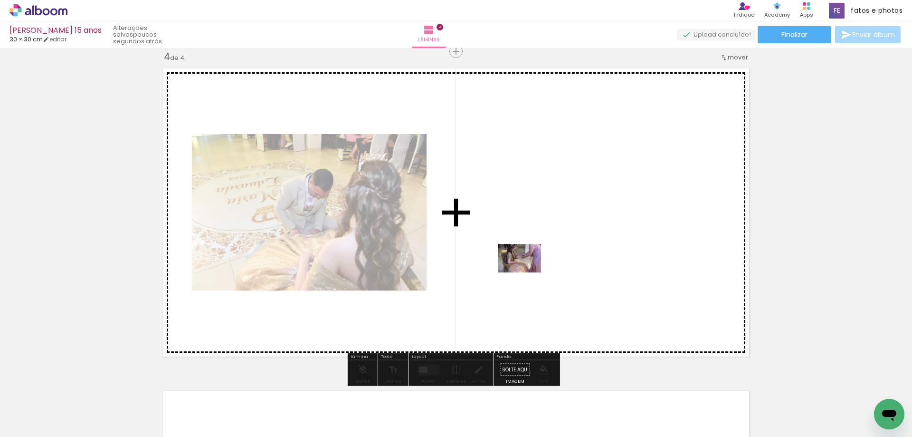
drag, startPoint x: 354, startPoint y: 401, endPoint x: 528, endPoint y: 271, distance: 218.0
click at [528, 271] on quentale-workspace at bounding box center [456, 218] width 912 height 437
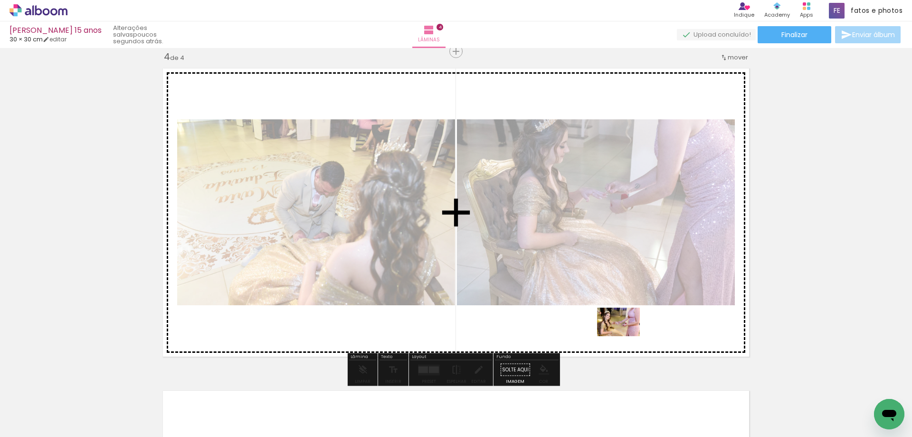
drag, startPoint x: 339, startPoint y: 413, endPoint x: 626, endPoint y: 336, distance: 297.1
click at [626, 336] on quentale-workspace at bounding box center [456, 218] width 912 height 437
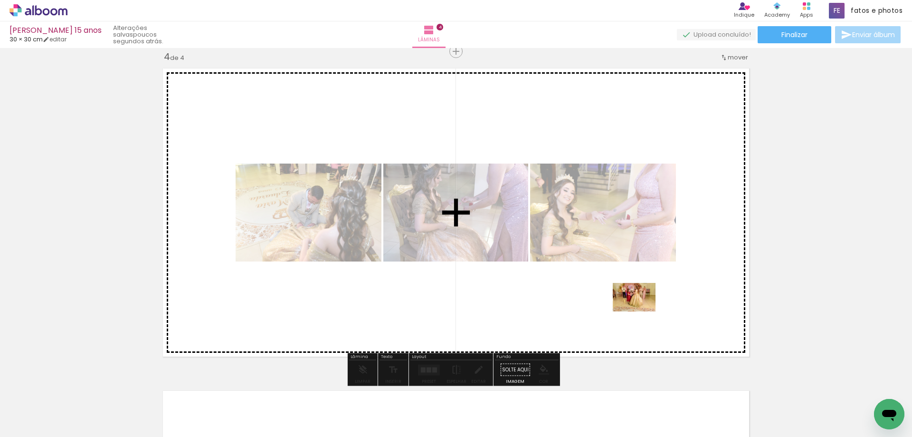
drag, startPoint x: 341, startPoint y: 403, endPoint x: 642, endPoint y: 311, distance: 314.2
click at [642, 311] on quentale-workspace at bounding box center [456, 218] width 912 height 437
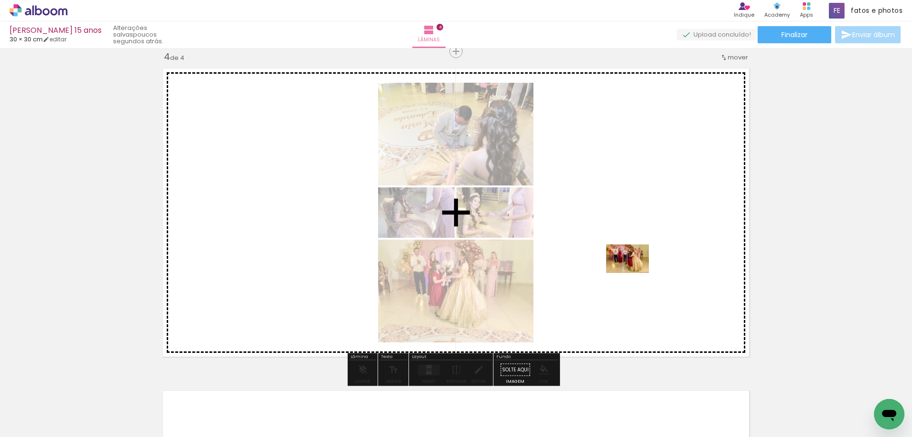
drag, startPoint x: 344, startPoint y: 403, endPoint x: 635, endPoint y: 273, distance: 318.9
click at [635, 273] on quentale-workspace at bounding box center [456, 218] width 912 height 437
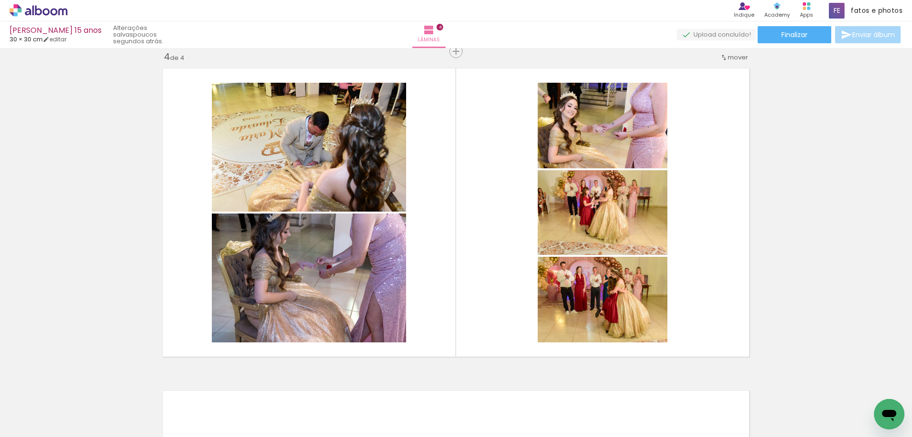
scroll to position [0, 239]
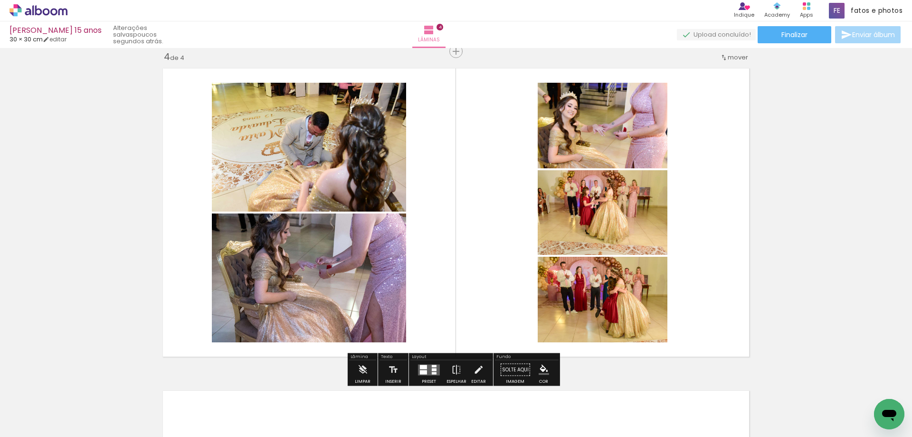
click at [427, 369] on quentale-layouter at bounding box center [429, 369] width 22 height 11
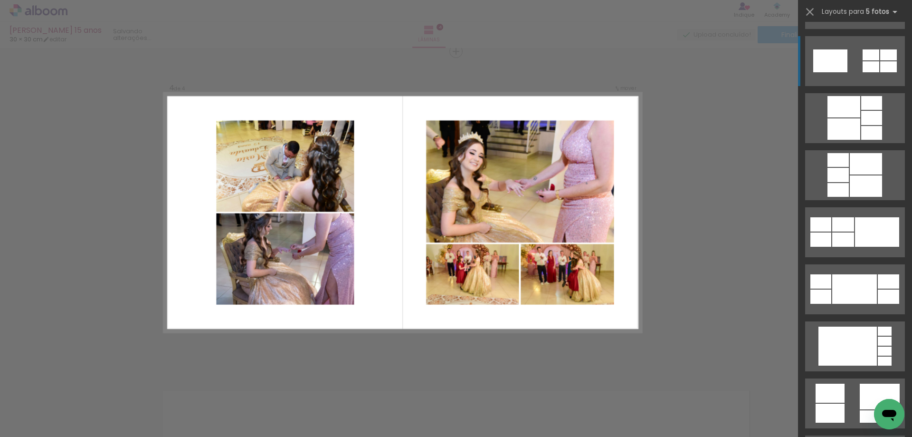
scroll to position [1853, 0]
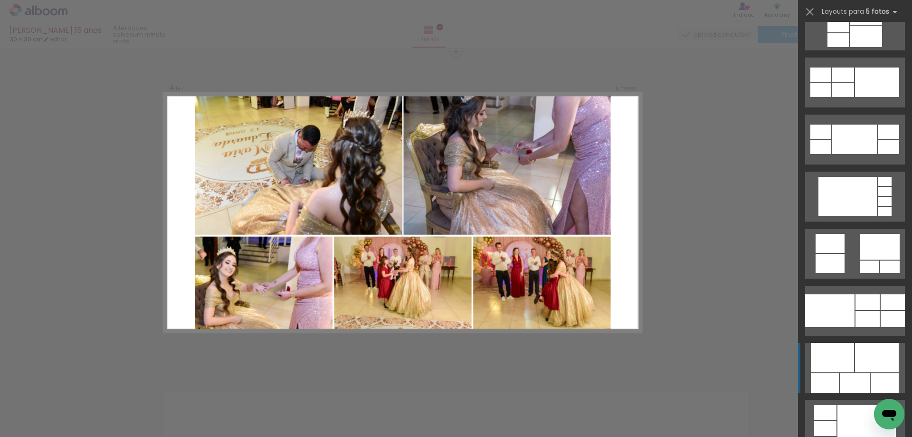
click at [856, 366] on div at bounding box center [877, 357] width 44 height 29
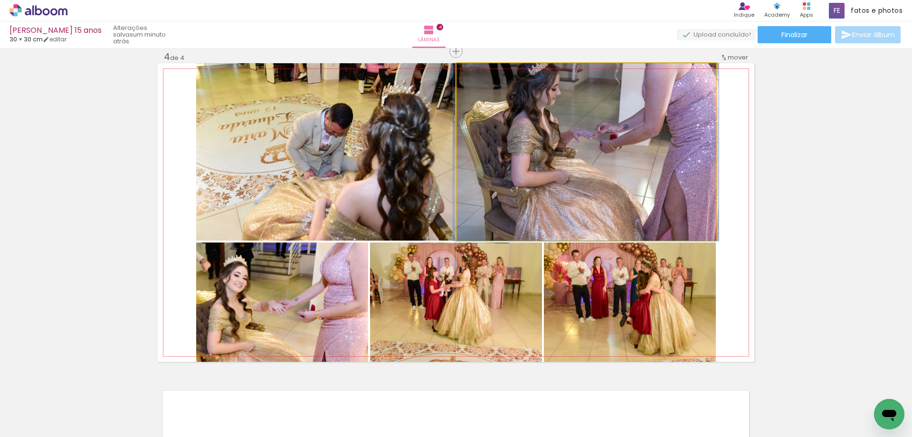
drag, startPoint x: 593, startPoint y: 175, endPoint x: 592, endPoint y: 191, distance: 15.7
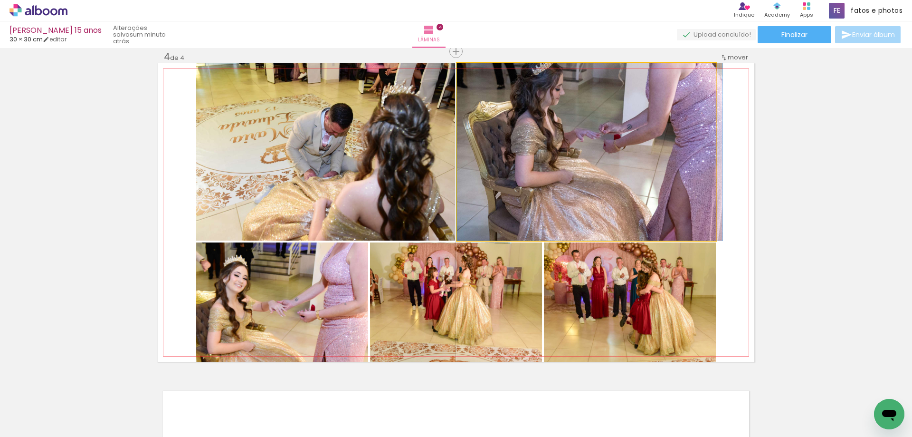
drag, startPoint x: 595, startPoint y: 148, endPoint x: 615, endPoint y: 156, distance: 22.4
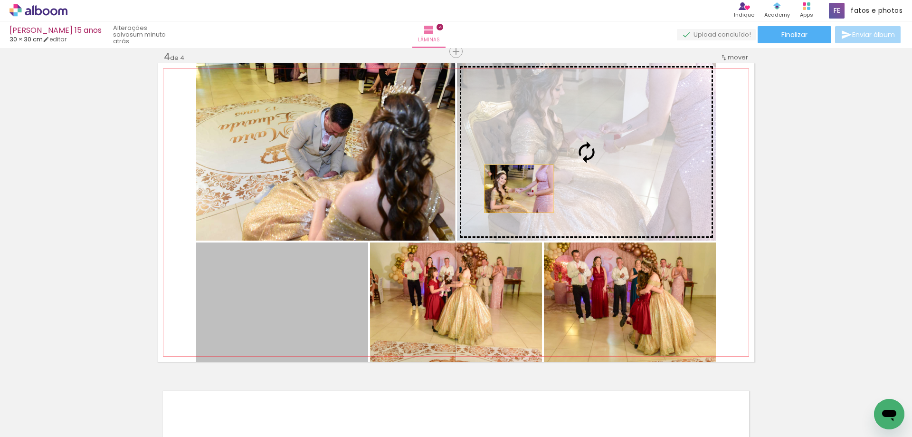
drag, startPoint x: 293, startPoint y: 299, endPoint x: 516, endPoint y: 189, distance: 248.5
click at [0, 0] on slot at bounding box center [0, 0] width 0 height 0
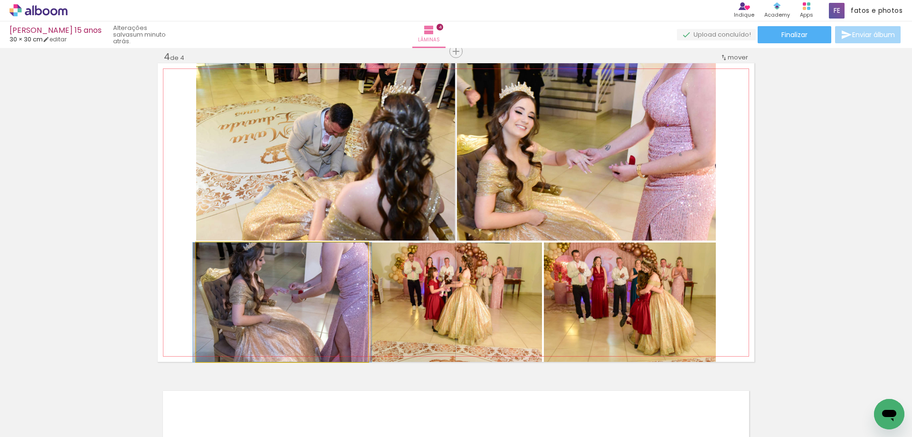
click at [289, 304] on quentale-photo at bounding box center [282, 301] width 172 height 119
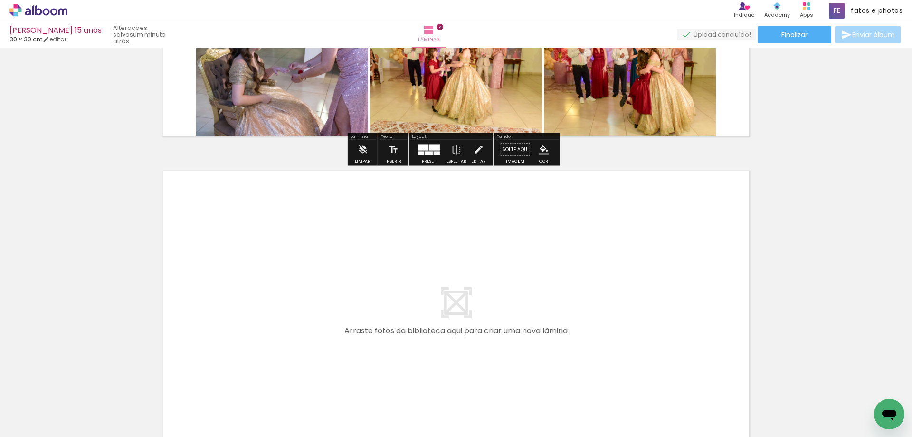
scroll to position [1264, 0]
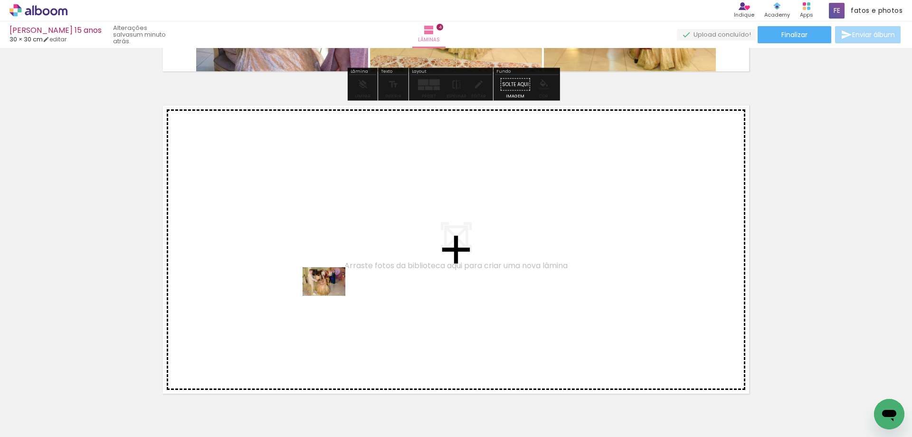
drag, startPoint x: 281, startPoint y: 412, endPoint x: 333, endPoint y: 290, distance: 131.8
click at [333, 290] on quentale-workspace at bounding box center [456, 218] width 912 height 437
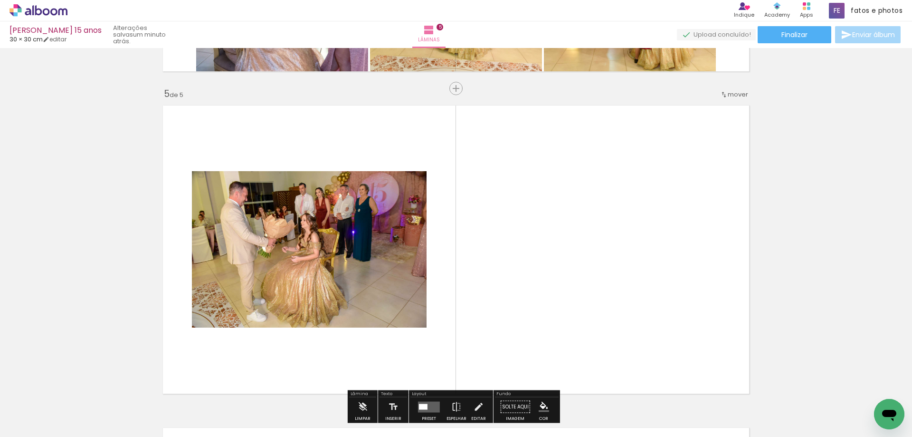
scroll to position [1301, 0]
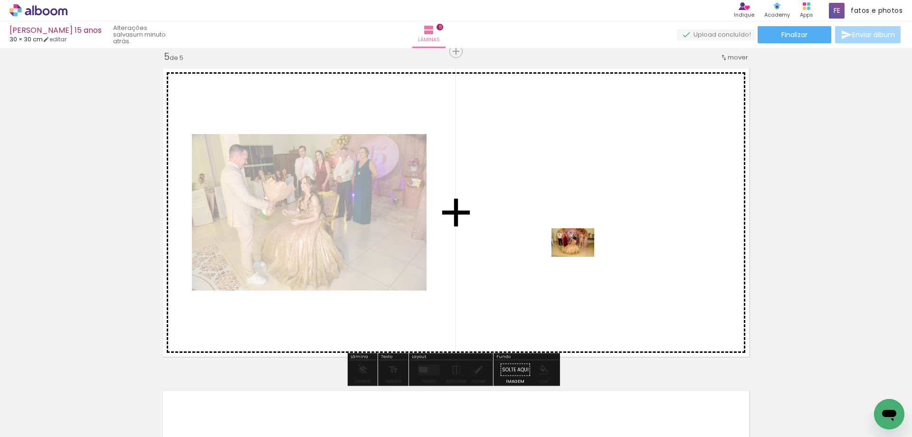
drag, startPoint x: 292, startPoint y: 410, endPoint x: 580, endPoint y: 257, distance: 326.1
click at [580, 257] on quentale-workspace at bounding box center [456, 218] width 912 height 437
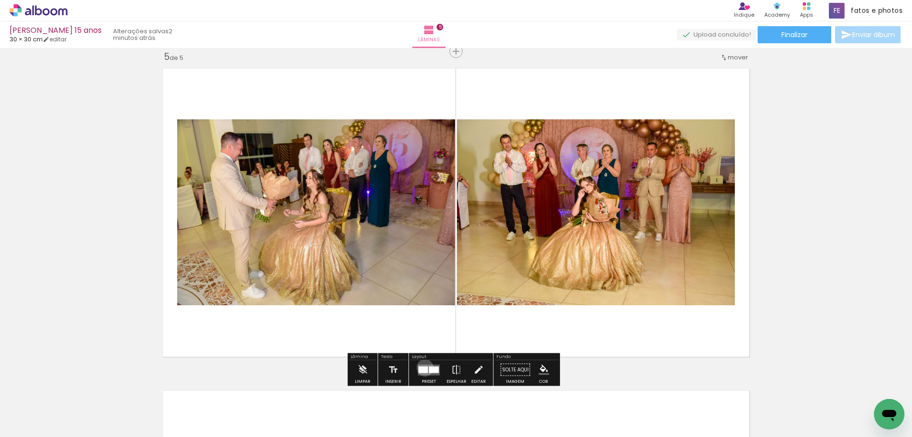
click at [423, 367] on div at bounding box center [424, 369] width 10 height 7
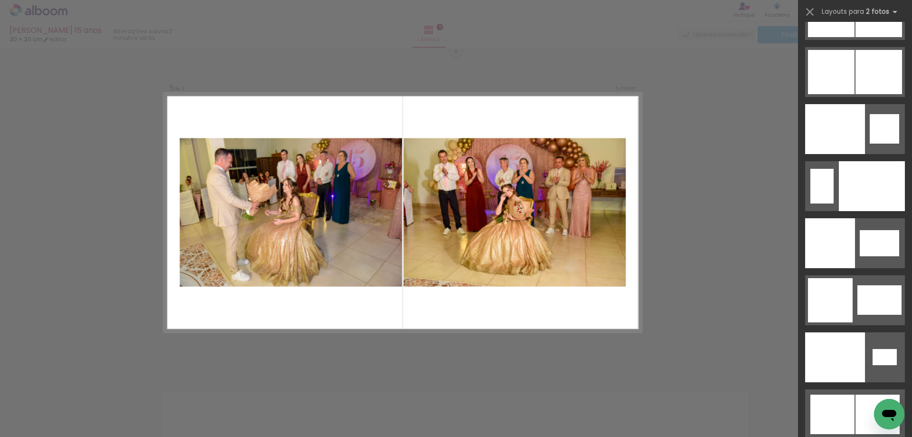
scroll to position [5003, 0]
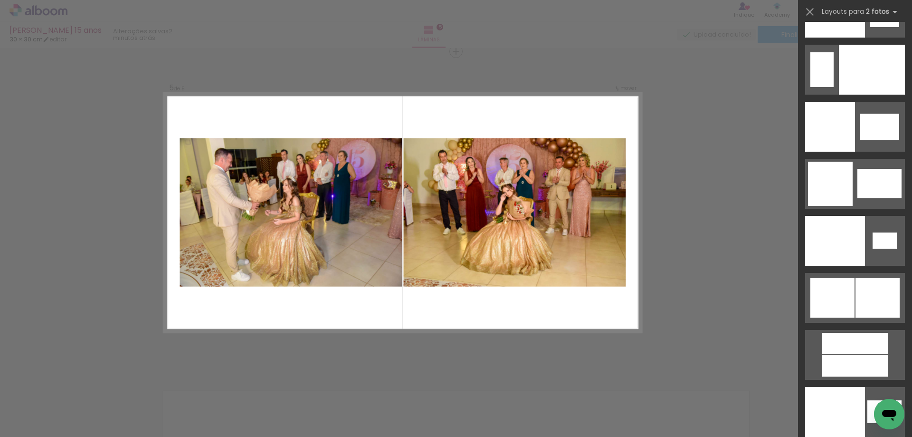
drag, startPoint x: 908, startPoint y: 54, endPoint x: 25, endPoint y: 15, distance: 883.8
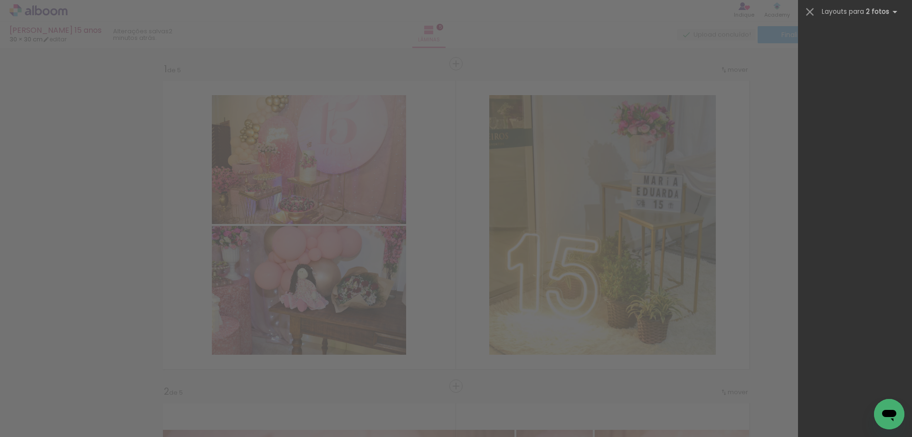
scroll to position [1301, 0]
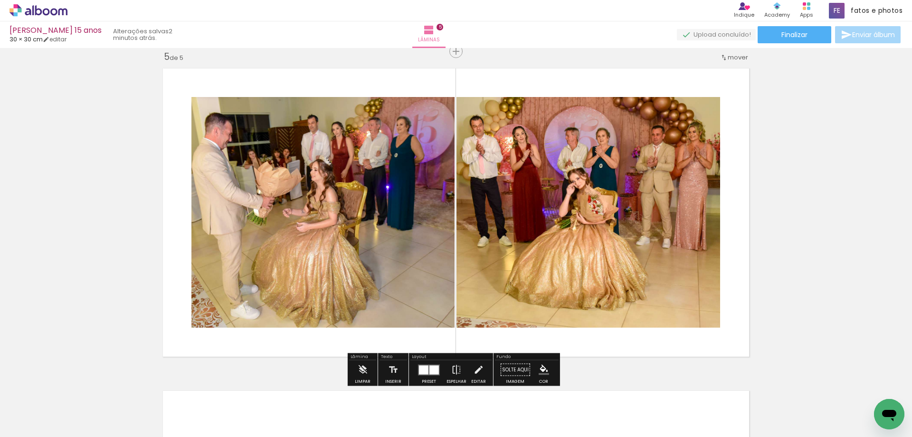
scroll to position [0, 239]
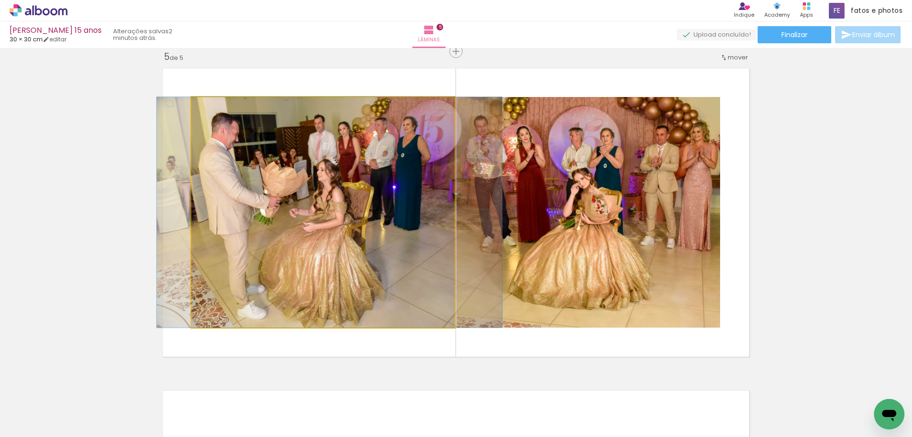
drag, startPoint x: 295, startPoint y: 222, endPoint x: 301, endPoint y: 222, distance: 6.7
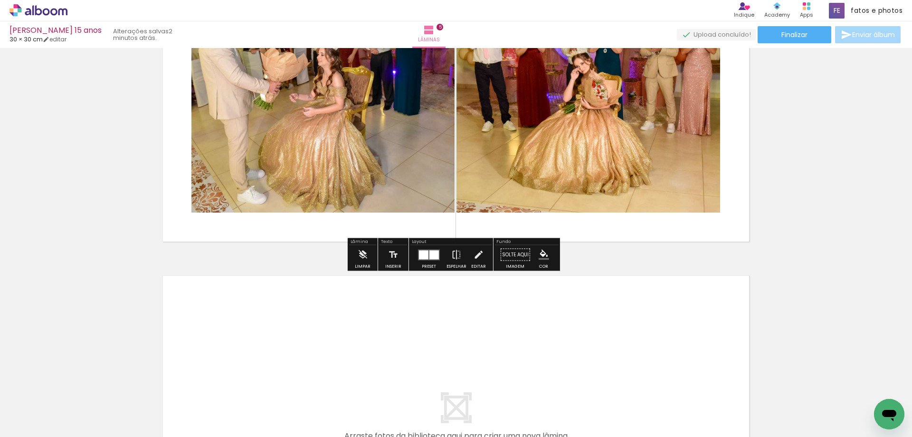
scroll to position [1491, 0]
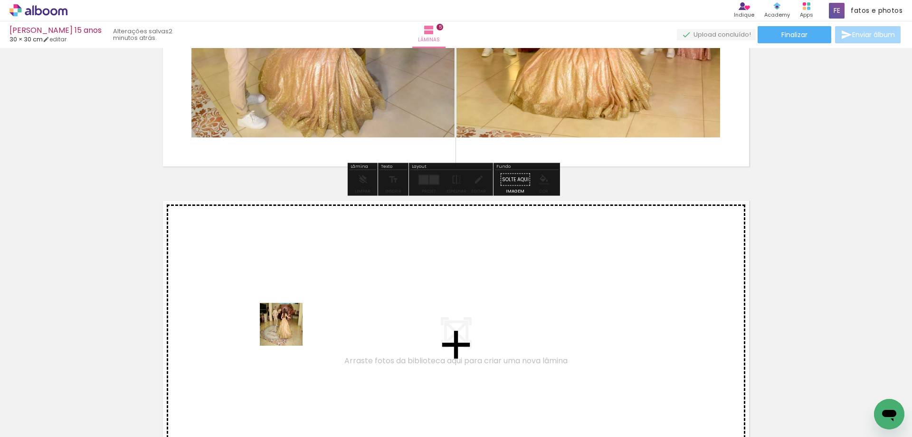
drag, startPoint x: 295, startPoint y: 416, endPoint x: 286, endPoint y: 313, distance: 104.0
click at [286, 313] on quentale-workspace at bounding box center [456, 218] width 912 height 437
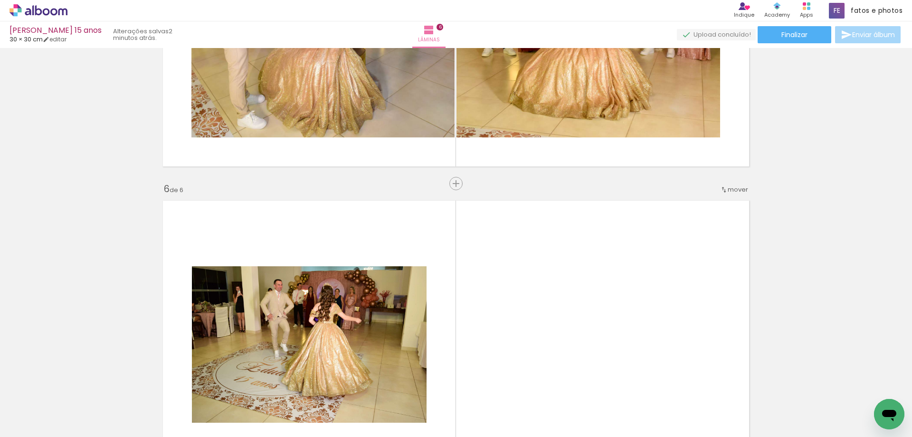
scroll to position [1623, 0]
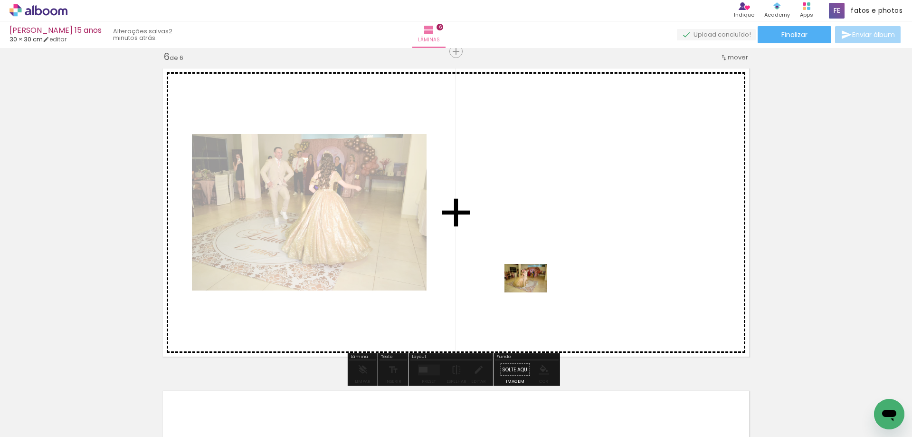
drag, startPoint x: 294, startPoint y: 411, endPoint x: 533, endPoint y: 292, distance: 266.7
click at [533, 292] on quentale-workspace at bounding box center [456, 218] width 912 height 437
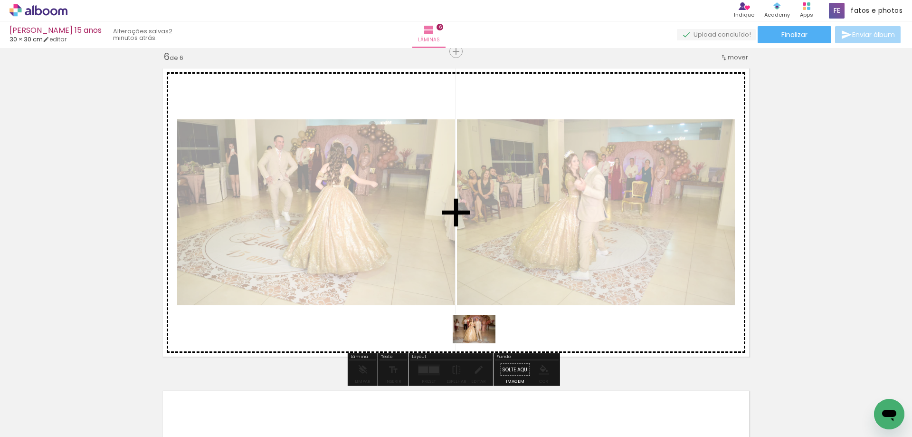
drag, startPoint x: 290, startPoint y: 409, endPoint x: 481, endPoint y: 343, distance: 202.6
click at [481, 343] on quentale-workspace at bounding box center [456, 218] width 912 height 437
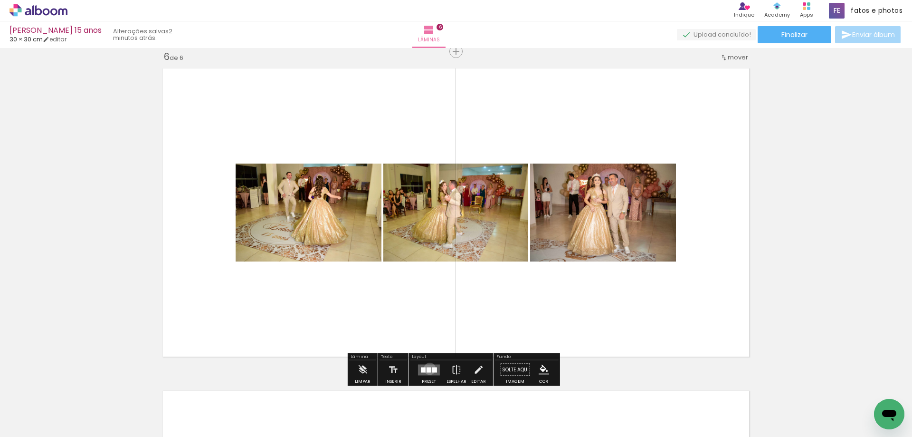
click at [428, 368] on div at bounding box center [429, 369] width 5 height 5
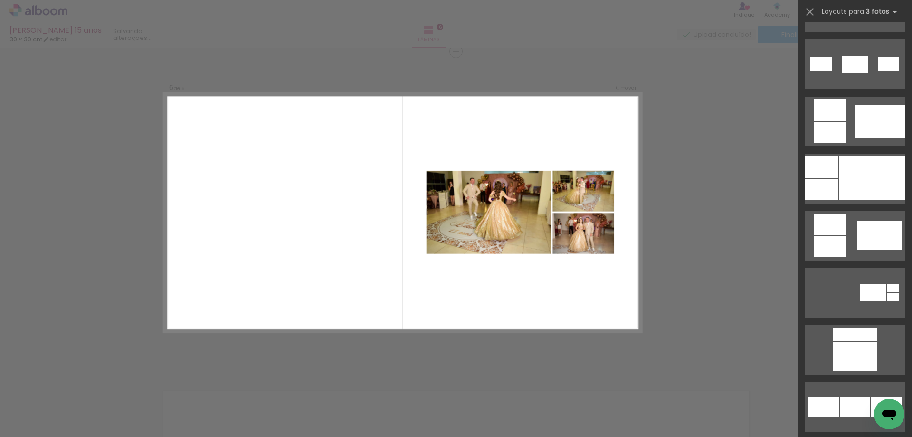
scroll to position [618, 0]
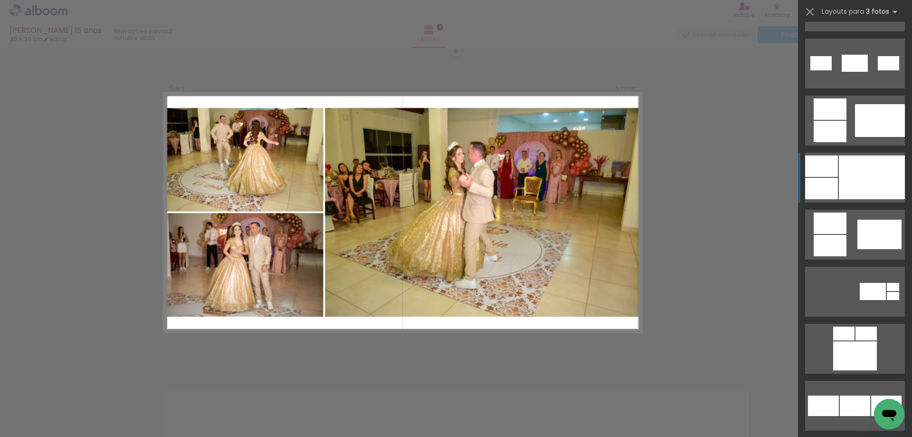
click at [854, 173] on div at bounding box center [872, 177] width 66 height 44
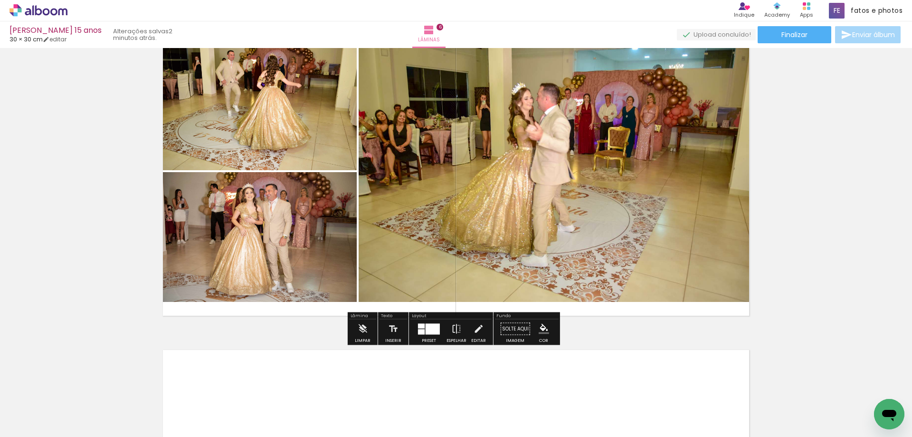
scroll to position [1814, 0]
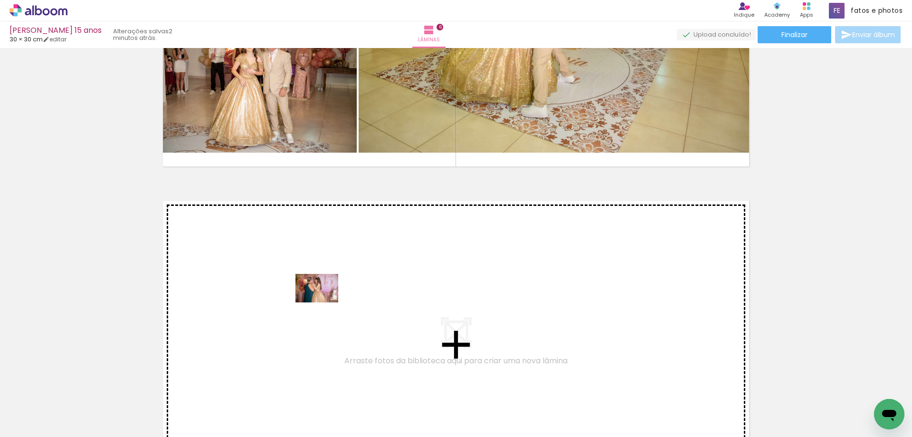
drag, startPoint x: 278, startPoint y: 413, endPoint x: 324, endPoint y: 302, distance: 119.7
click at [324, 302] on quentale-workspace at bounding box center [456, 218] width 912 height 437
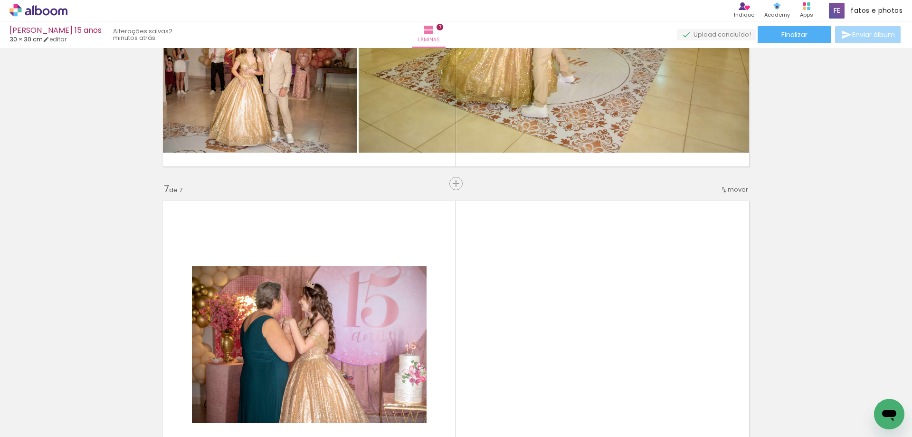
scroll to position [1946, 0]
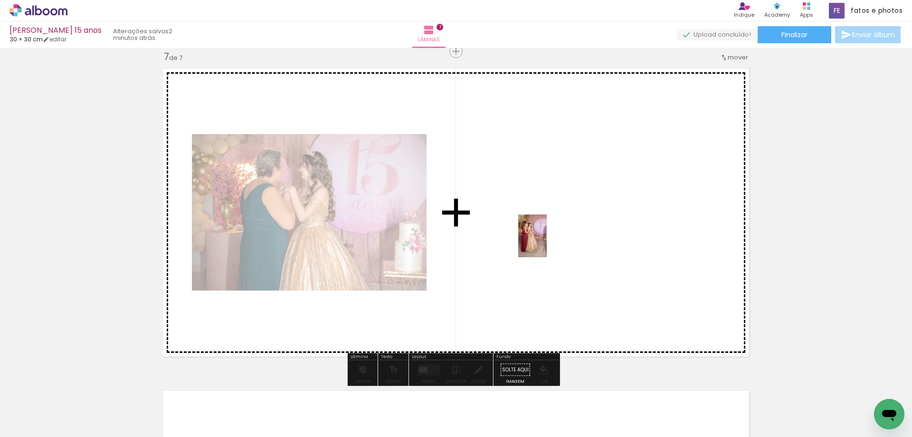
drag, startPoint x: 294, startPoint y: 413, endPoint x: 547, endPoint y: 243, distance: 304.9
click at [547, 243] on quentale-workspace at bounding box center [456, 218] width 912 height 437
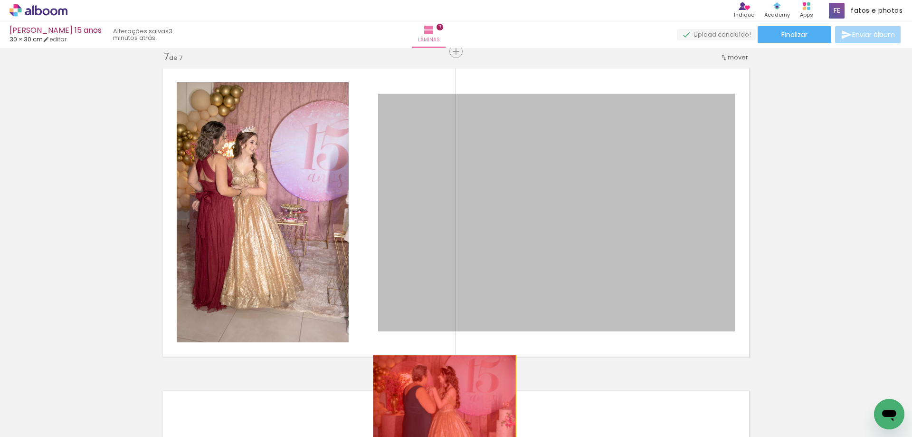
drag, startPoint x: 437, startPoint y: 276, endPoint x: 441, endPoint y: 403, distance: 126.9
click at [441, 403] on quentale-workspace at bounding box center [456, 218] width 912 height 437
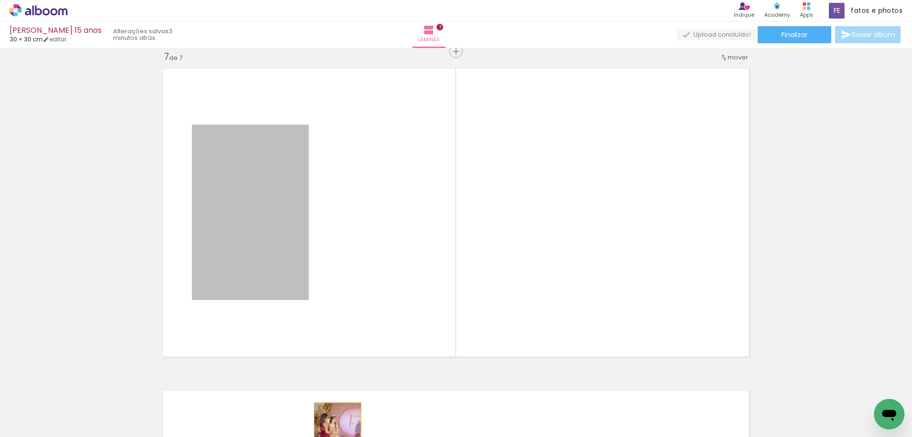
drag, startPoint x: 301, startPoint y: 257, endPoint x: 334, endPoint y: 438, distance: 184.1
click at [334, 436] on html "link( href="../../bower_components/polymer/polymer.html" rel="import" ) picture…" at bounding box center [456, 218] width 912 height 437
drag, startPoint x: 261, startPoint y: 270, endPoint x: 430, endPoint y: 440, distance: 239.3
click at [430, 436] on html "link( href="../../bower_components/polymer/polymer.html" rel="import" ) picture…" at bounding box center [456, 218] width 912 height 437
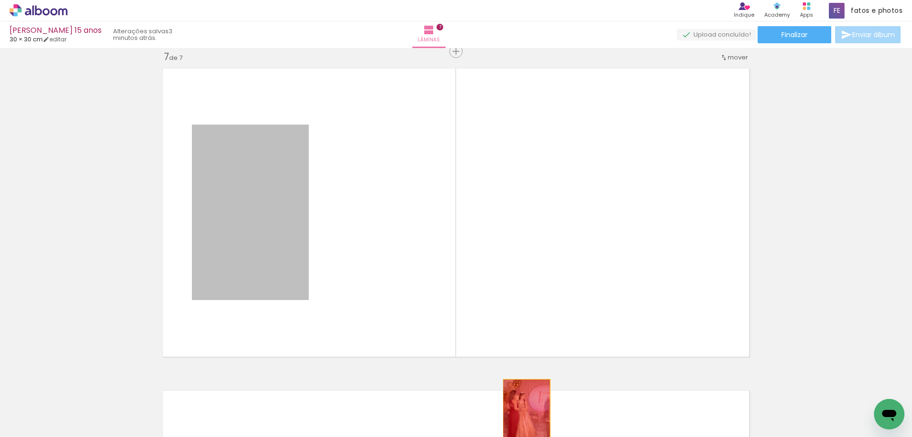
drag, startPoint x: 341, startPoint y: 252, endPoint x: 523, endPoint y: 414, distance: 243.7
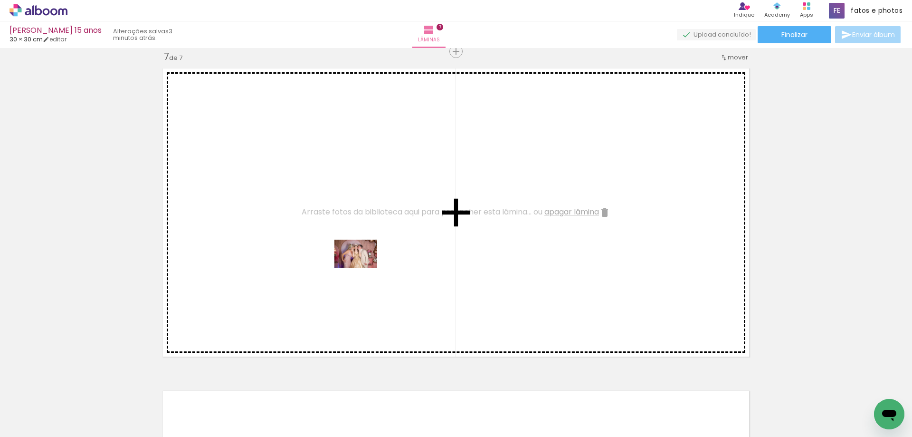
drag, startPoint x: 386, startPoint y: 412, endPoint x: 363, endPoint y: 264, distance: 149.7
click at [363, 264] on quentale-workspace at bounding box center [456, 218] width 912 height 437
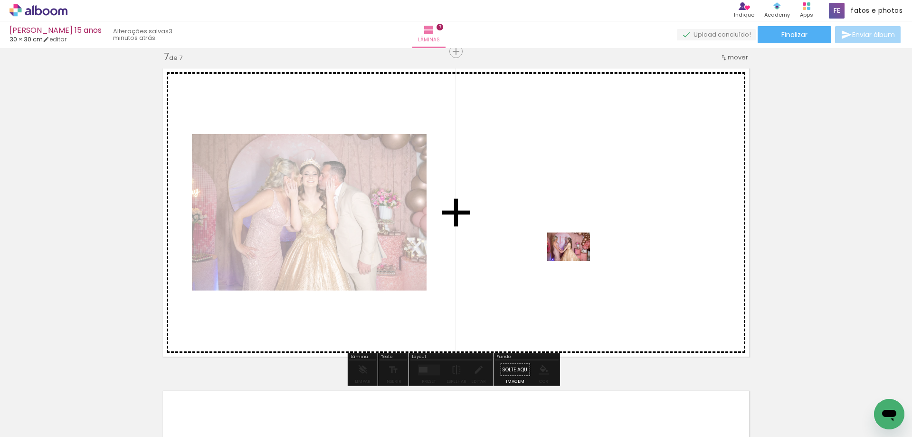
drag, startPoint x: 395, startPoint y: 413, endPoint x: 576, endPoint y: 260, distance: 236.8
click at [576, 260] on quentale-workspace at bounding box center [456, 218] width 912 height 437
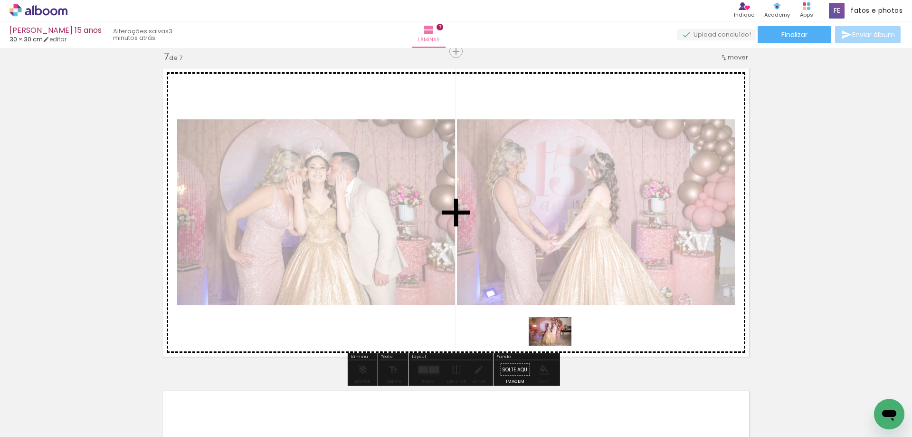
drag, startPoint x: 447, startPoint y: 410, endPoint x: 557, endPoint y: 345, distance: 127.6
click at [557, 345] on quentale-workspace at bounding box center [456, 218] width 912 height 437
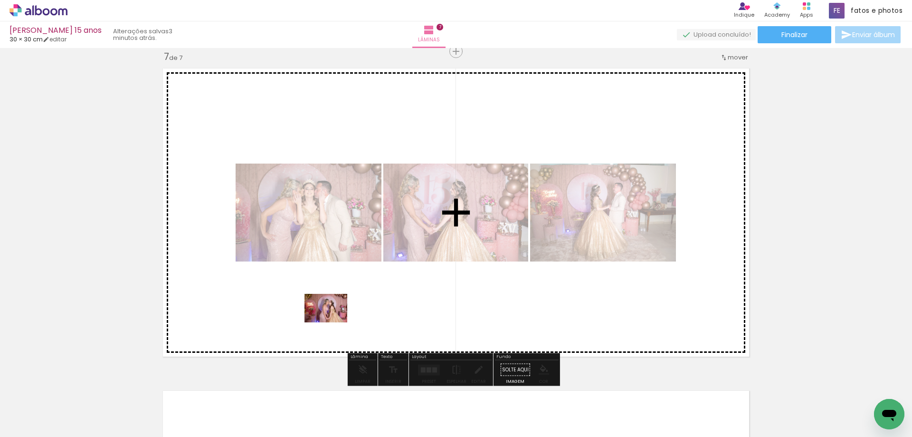
drag, startPoint x: 393, startPoint y: 414, endPoint x: 333, endPoint y: 322, distance: 109.9
click at [333, 322] on quentale-workspace at bounding box center [456, 218] width 912 height 437
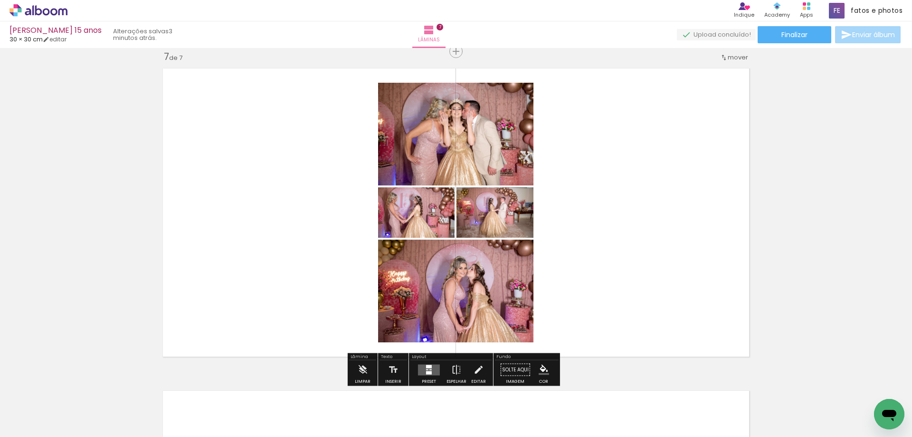
click at [426, 370] on quentale-layouter at bounding box center [429, 369] width 22 height 11
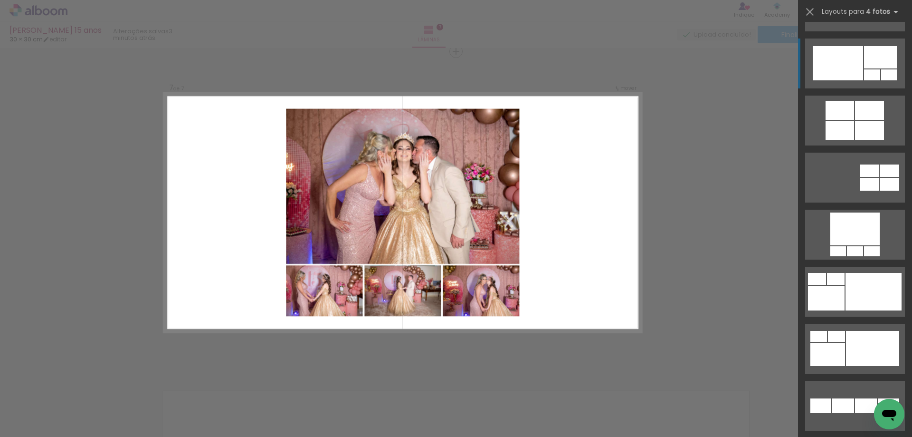
scroll to position [710, 0]
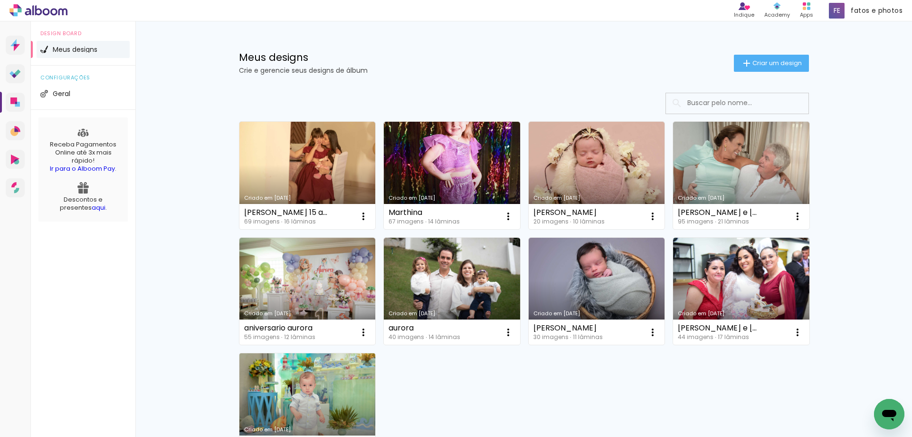
scroll to position [113, 0]
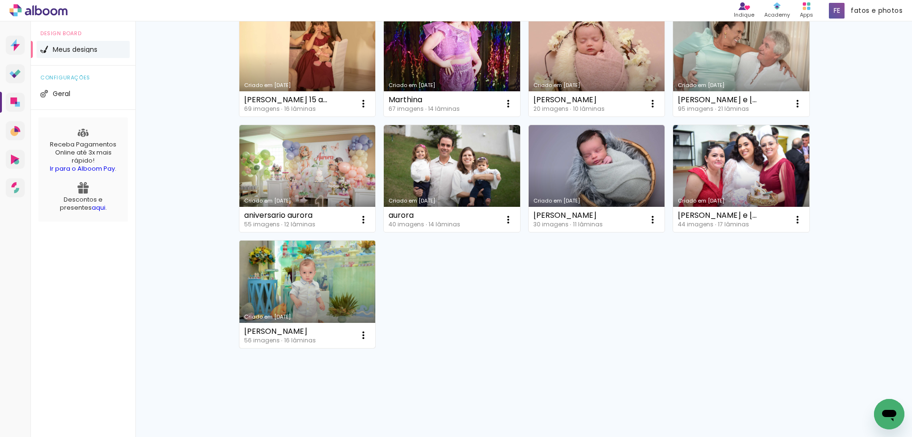
click at [297, 305] on link "Criado em [DATE]" at bounding box center [308, 293] width 136 height 107
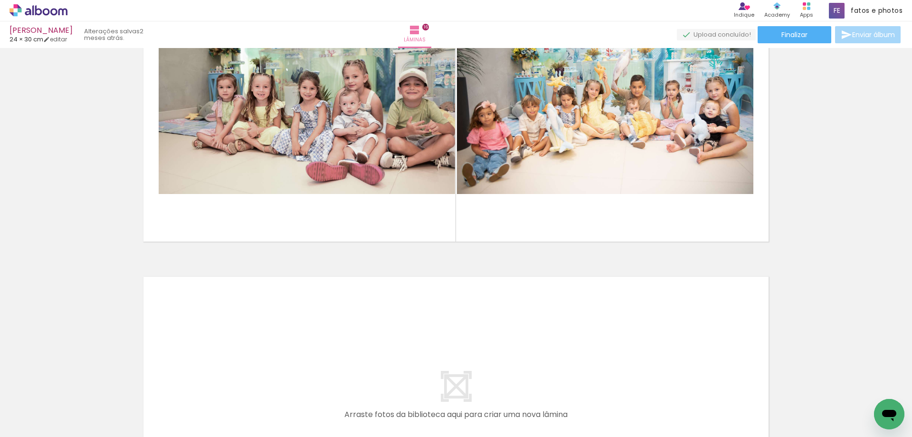
scroll to position [4277, 0]
